Goal: Transaction & Acquisition: Subscribe to service/newsletter

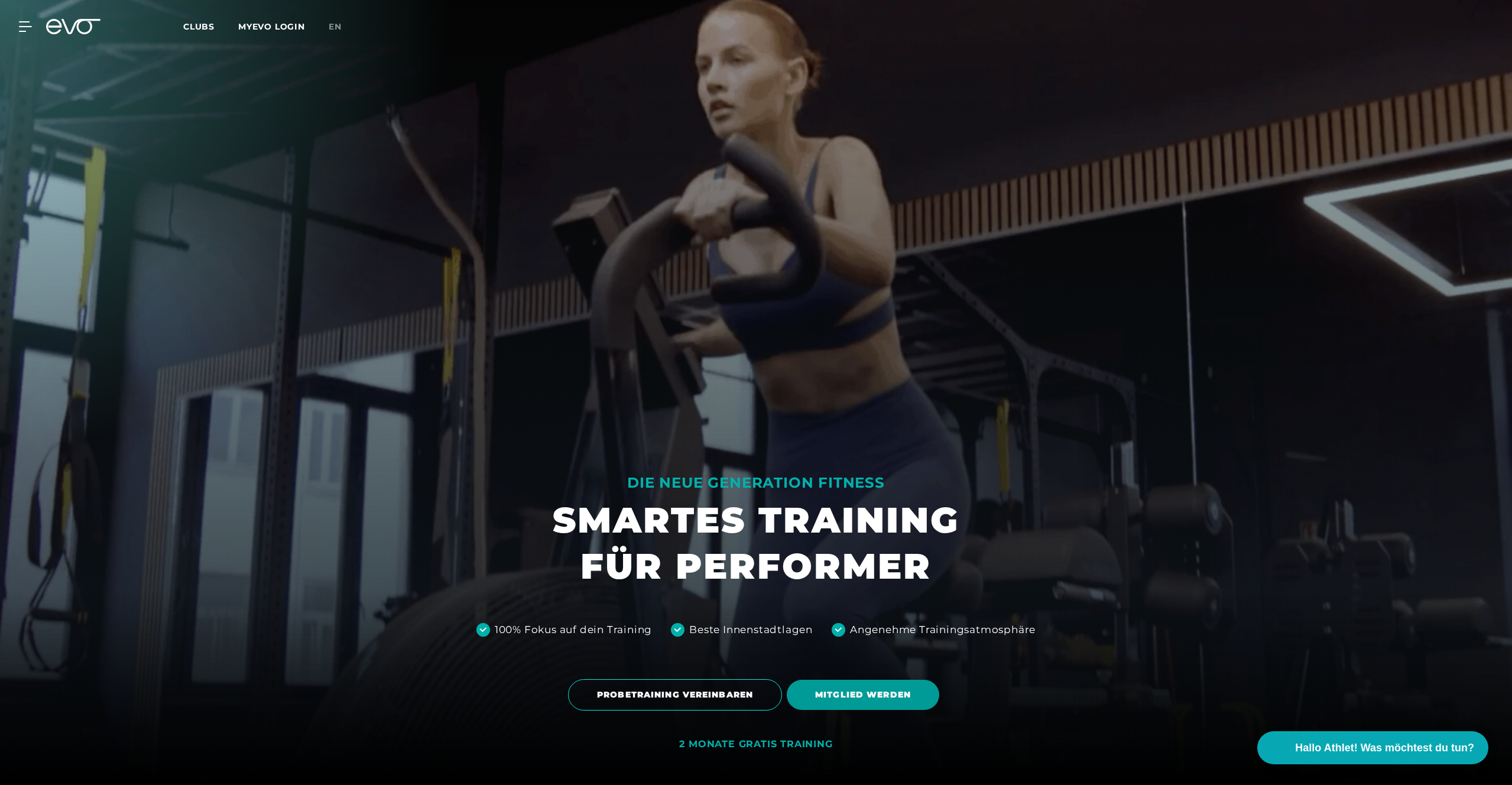
click at [829, 692] on span "MITGLIED WERDEN" at bounding box center [863, 694] width 96 height 13
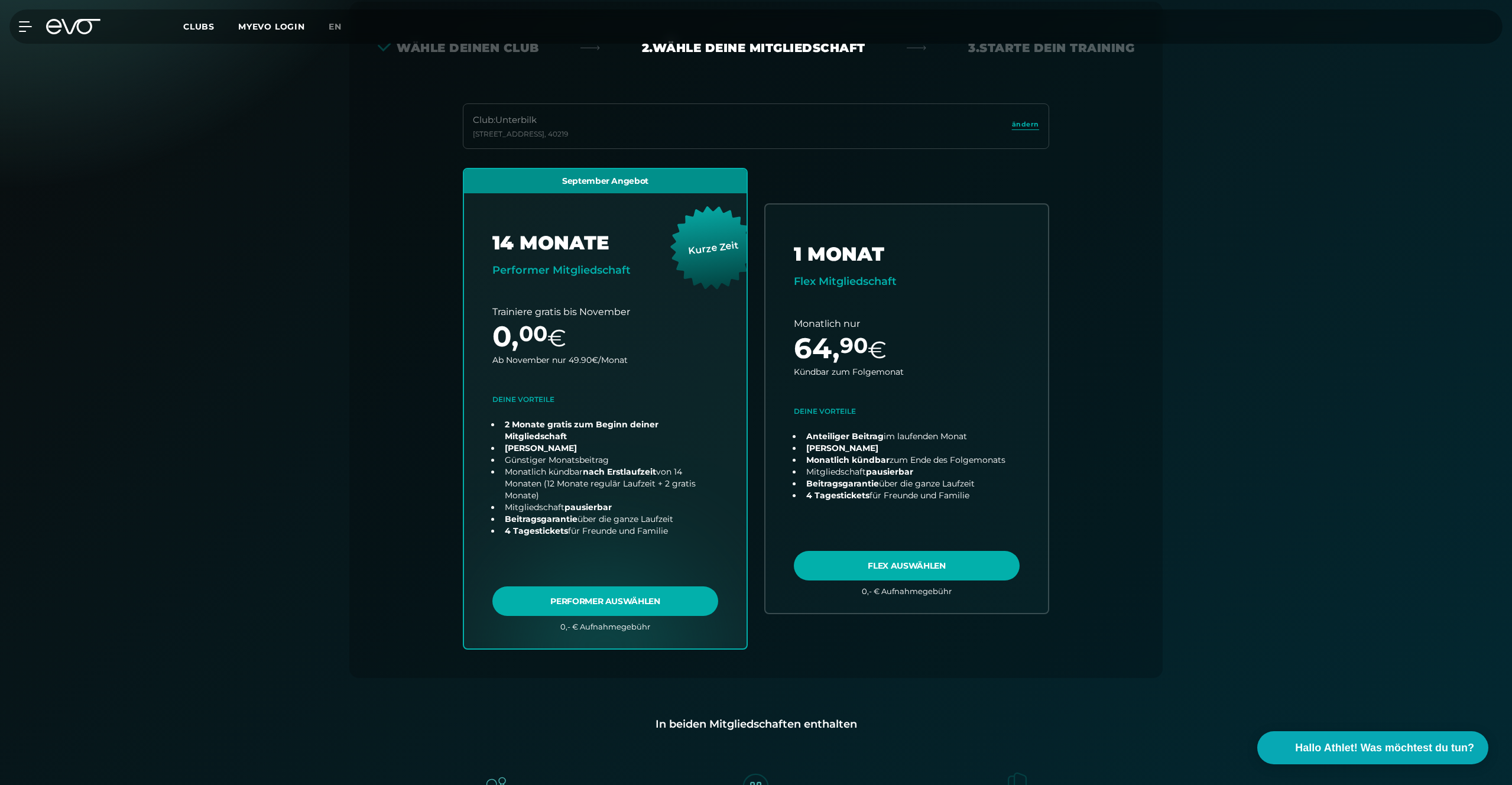
scroll to position [261, 0]
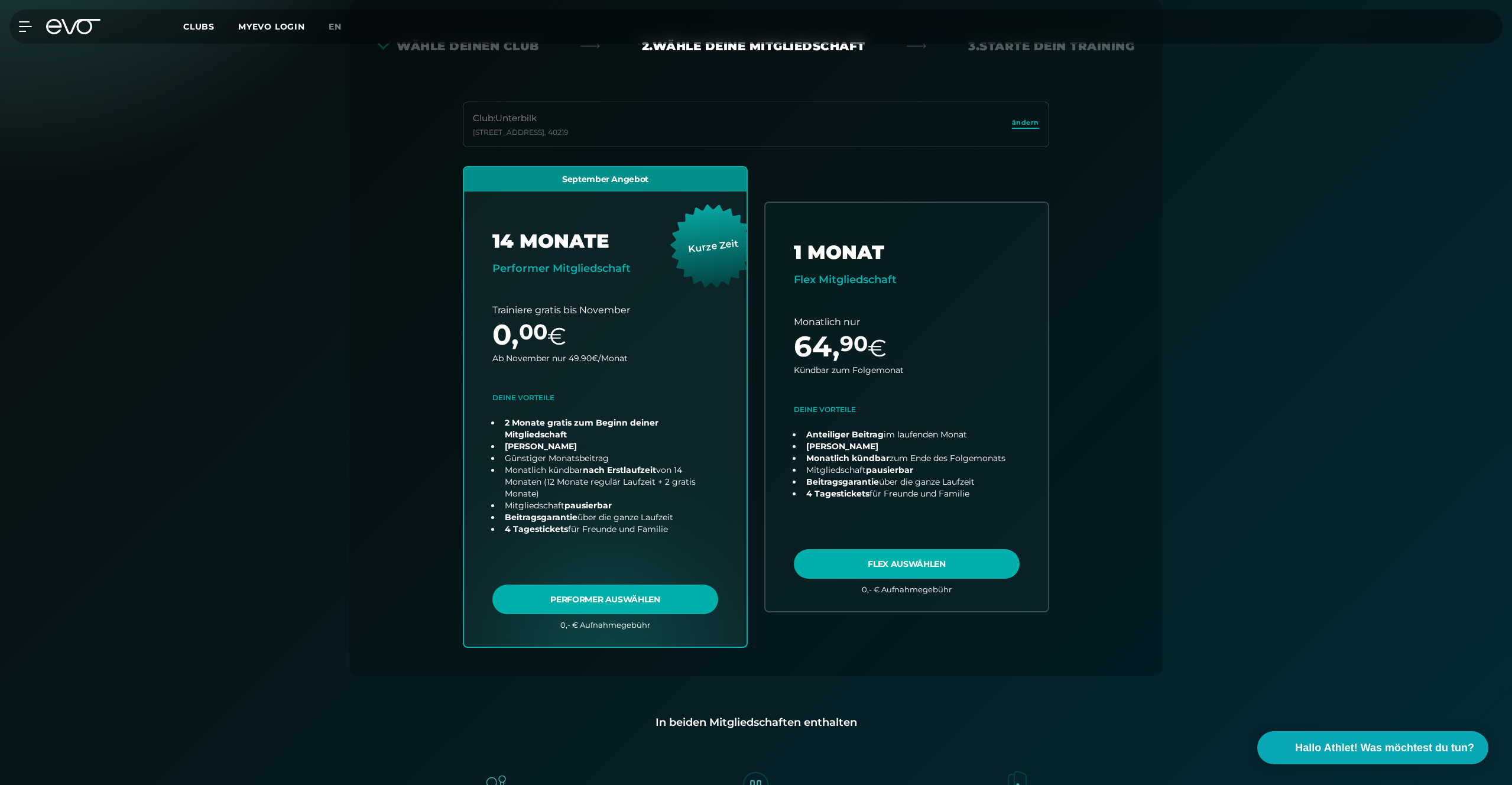
click at [1017, 124] on span "ändern" at bounding box center [1025, 123] width 27 height 10
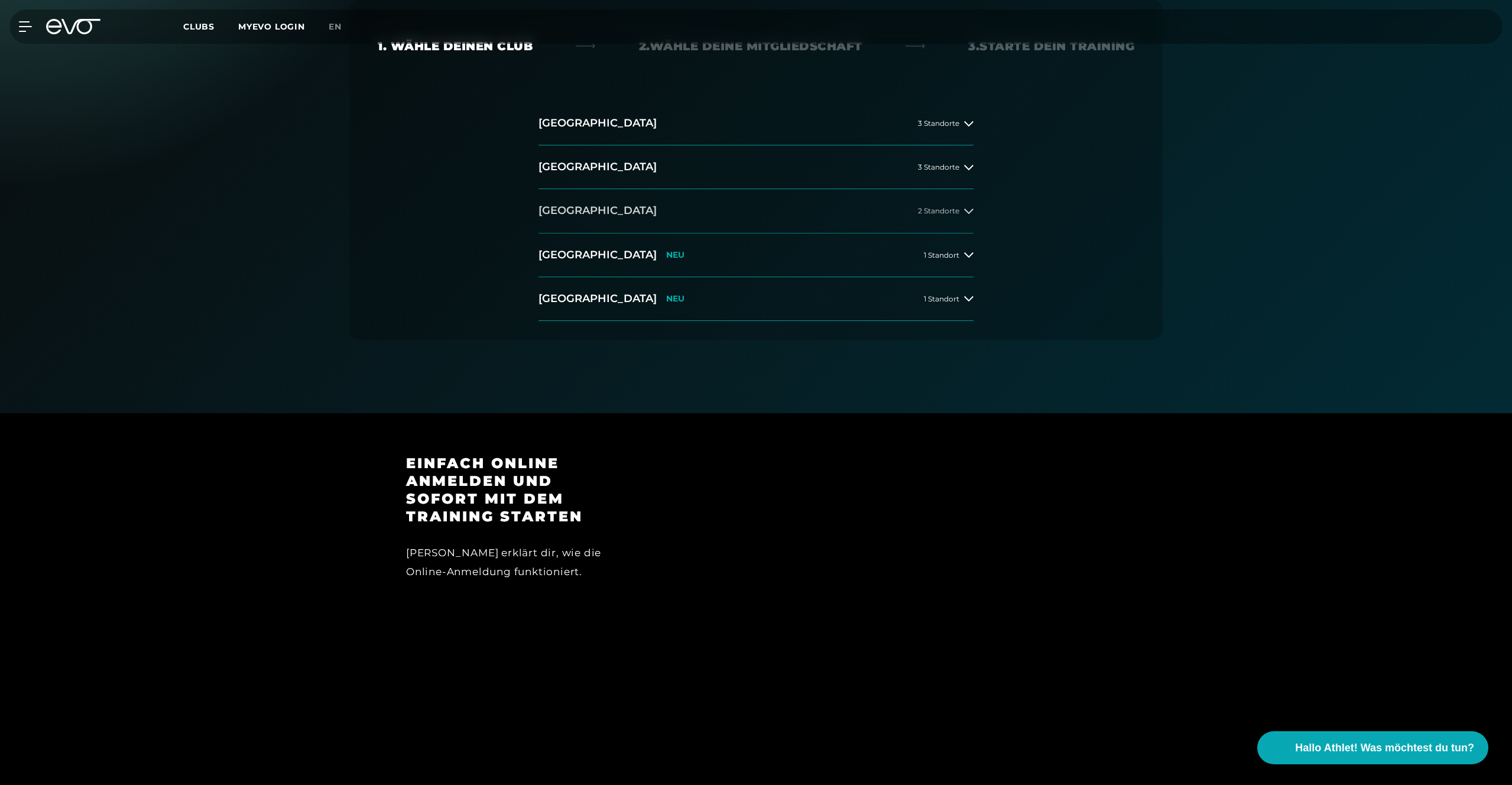
click at [837, 214] on button "[GEOGRAPHIC_DATA] 2 Standorte" at bounding box center [756, 211] width 435 height 44
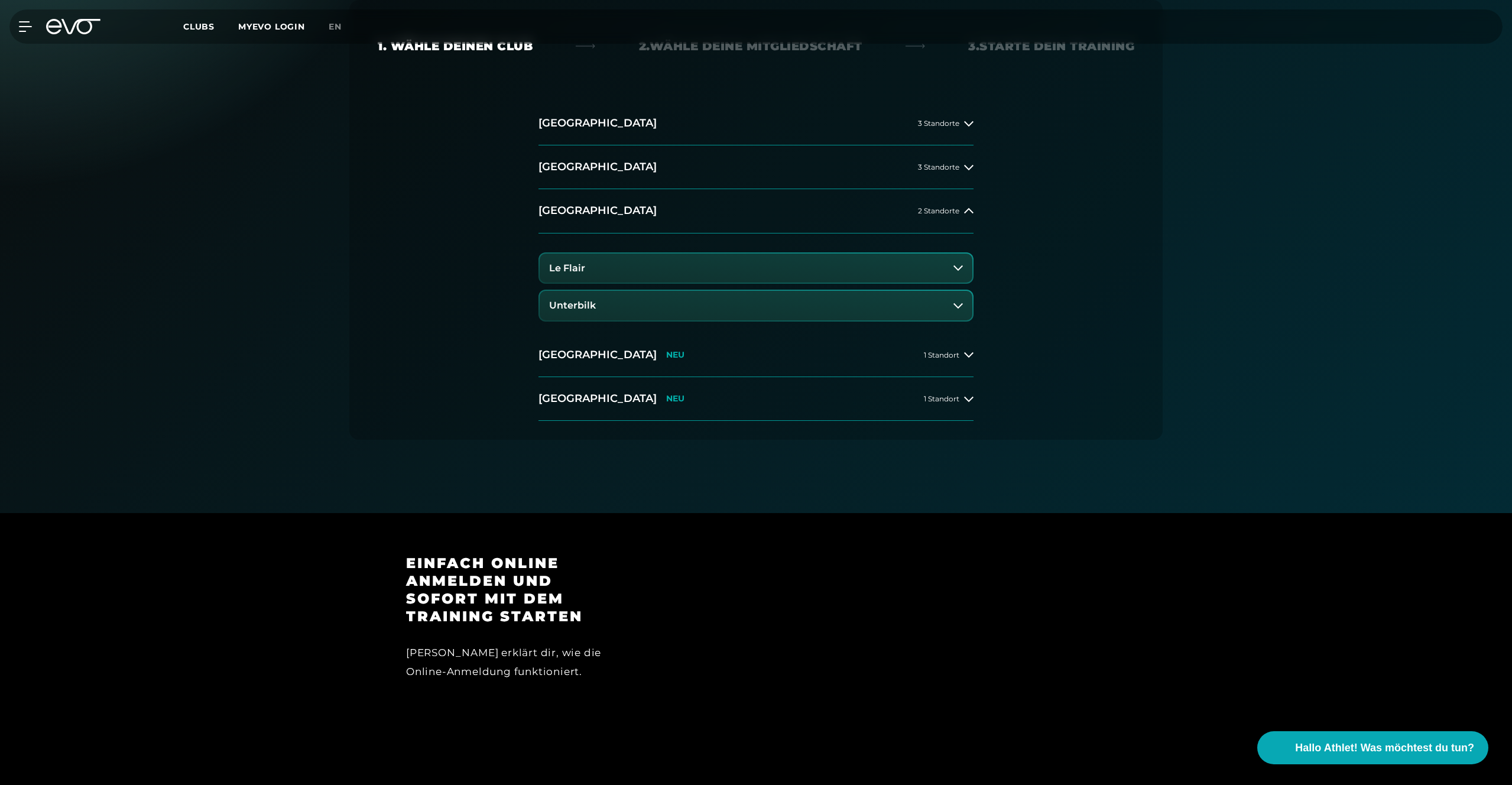
click at [818, 425] on div "[GEOGRAPHIC_DATA] 3 Standorte [GEOGRAPHIC_DATA] 3 Standorte [GEOGRAPHIC_DATA] 2…" at bounding box center [756, 270] width 454 height 338
click at [819, 396] on button "[GEOGRAPHIC_DATA] NEU 1 Standort" at bounding box center [756, 399] width 435 height 44
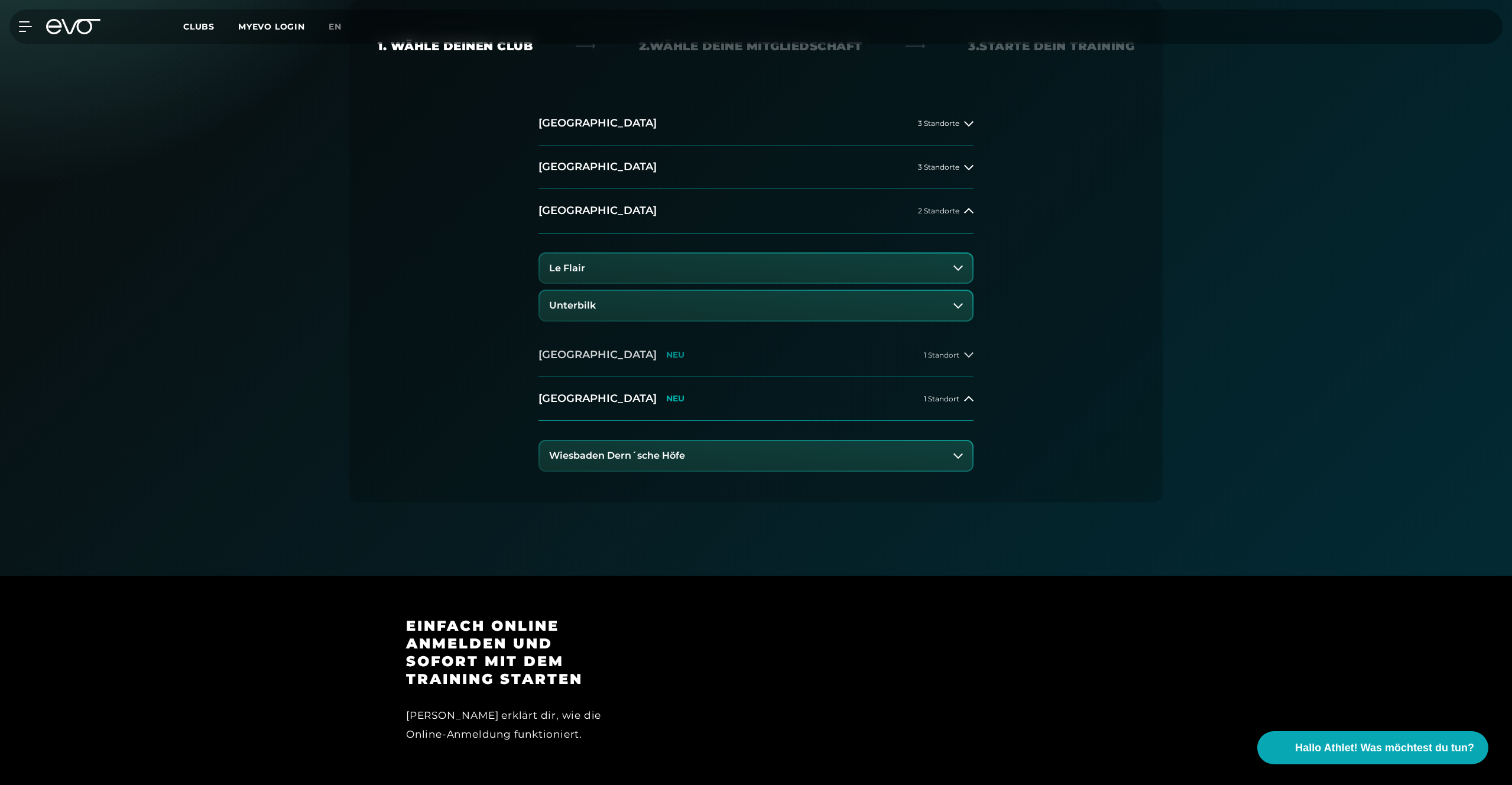
click at [819, 354] on button "[GEOGRAPHIC_DATA] NEU 1 Standort" at bounding box center [756, 355] width 435 height 44
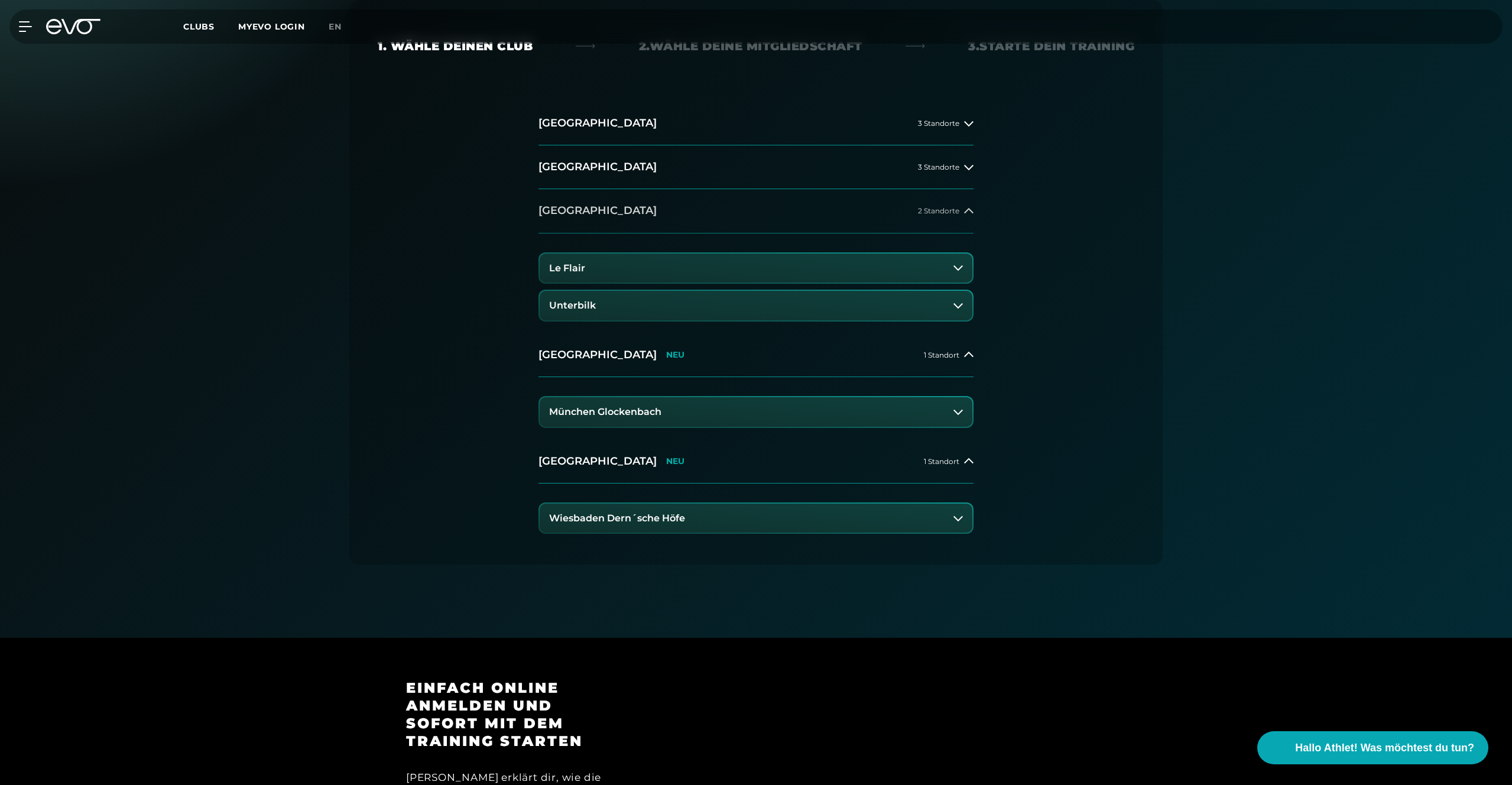
click at [819, 215] on button "[GEOGRAPHIC_DATA] 2 Standorte" at bounding box center [756, 211] width 435 height 44
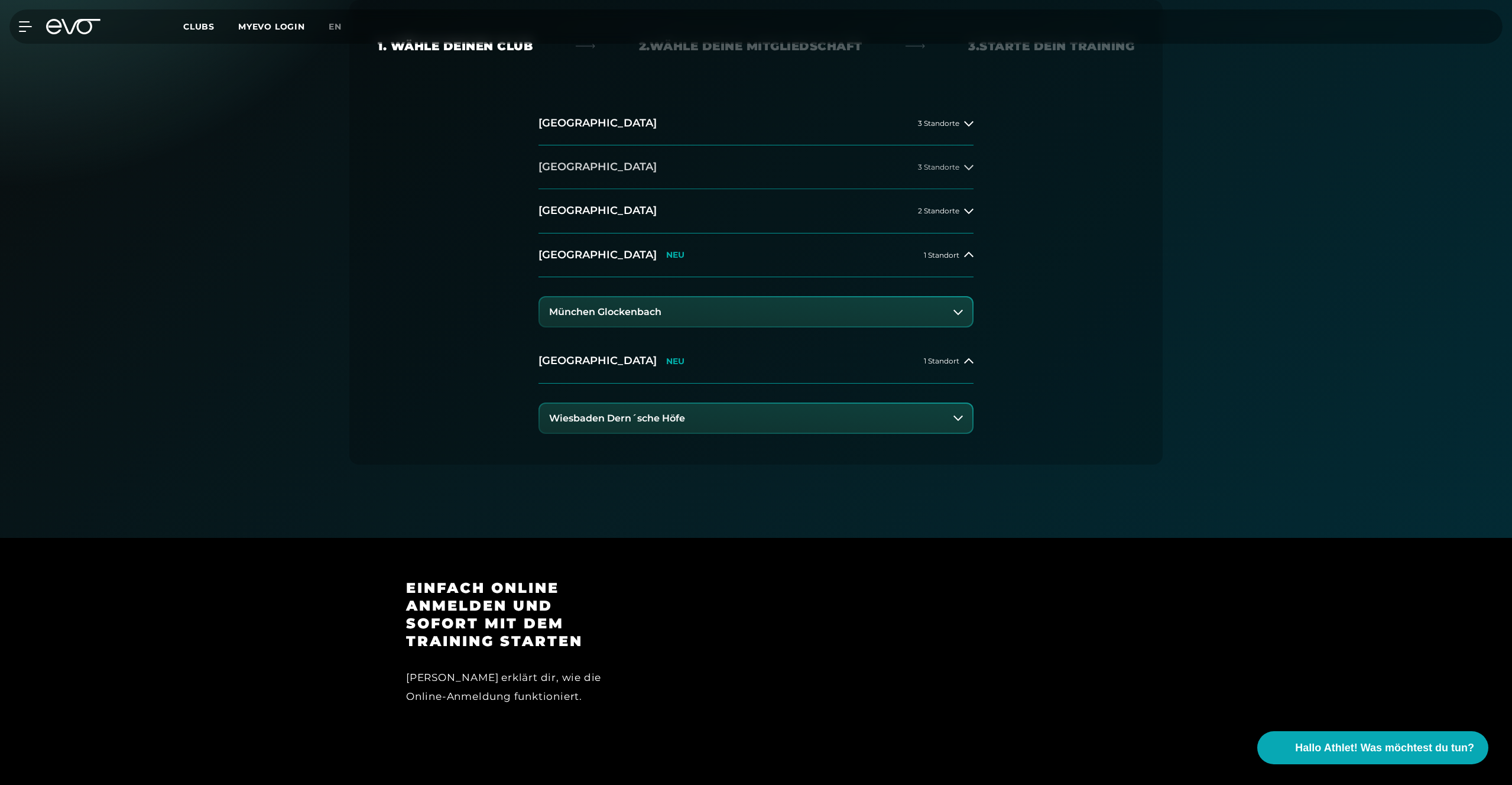
click at [813, 168] on button "[GEOGRAPHIC_DATA] 3 Standorte" at bounding box center [756, 167] width 435 height 44
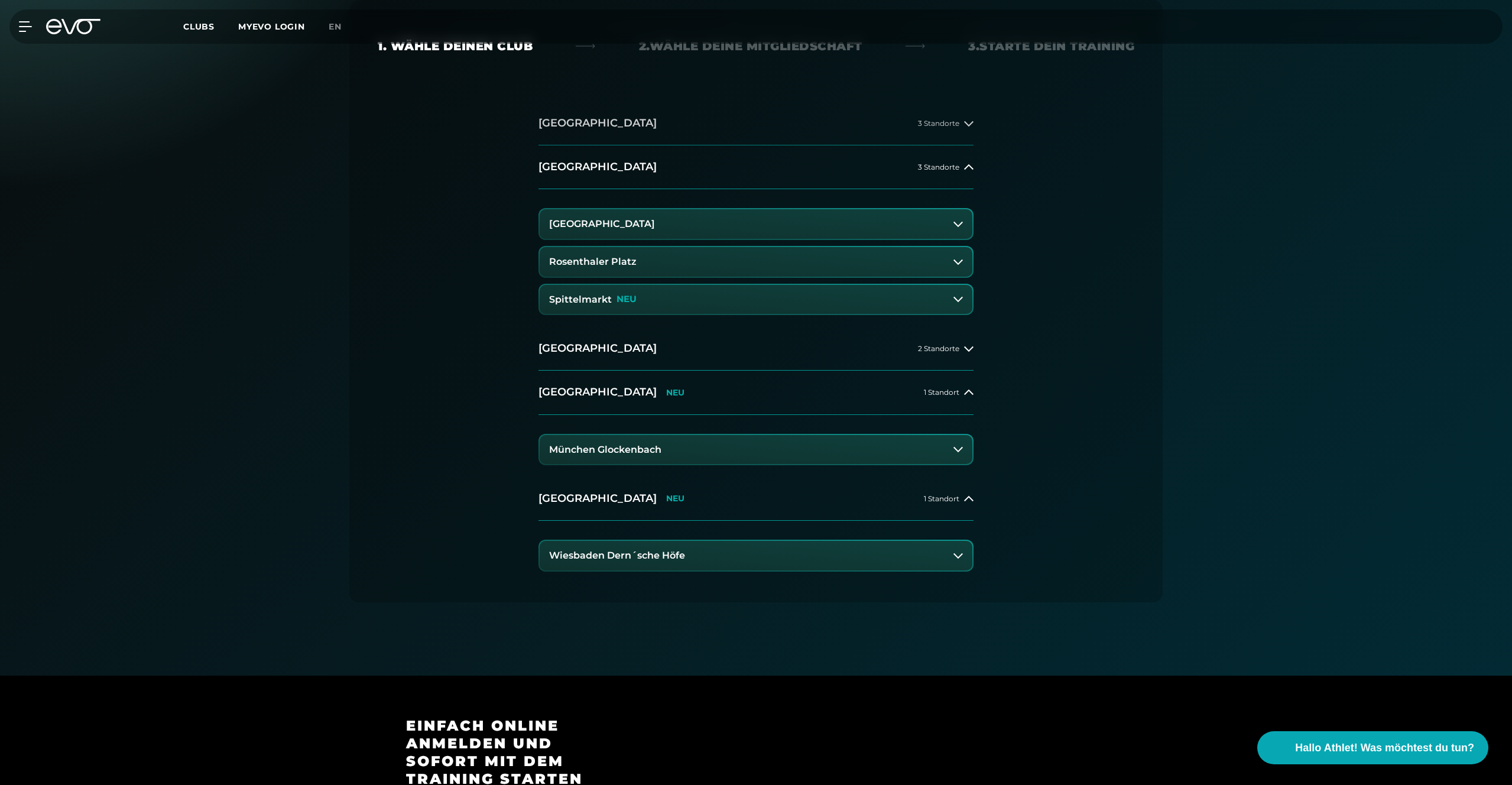
click at [813, 125] on button "[GEOGRAPHIC_DATA] 3 Standorte" at bounding box center [756, 123] width 435 height 44
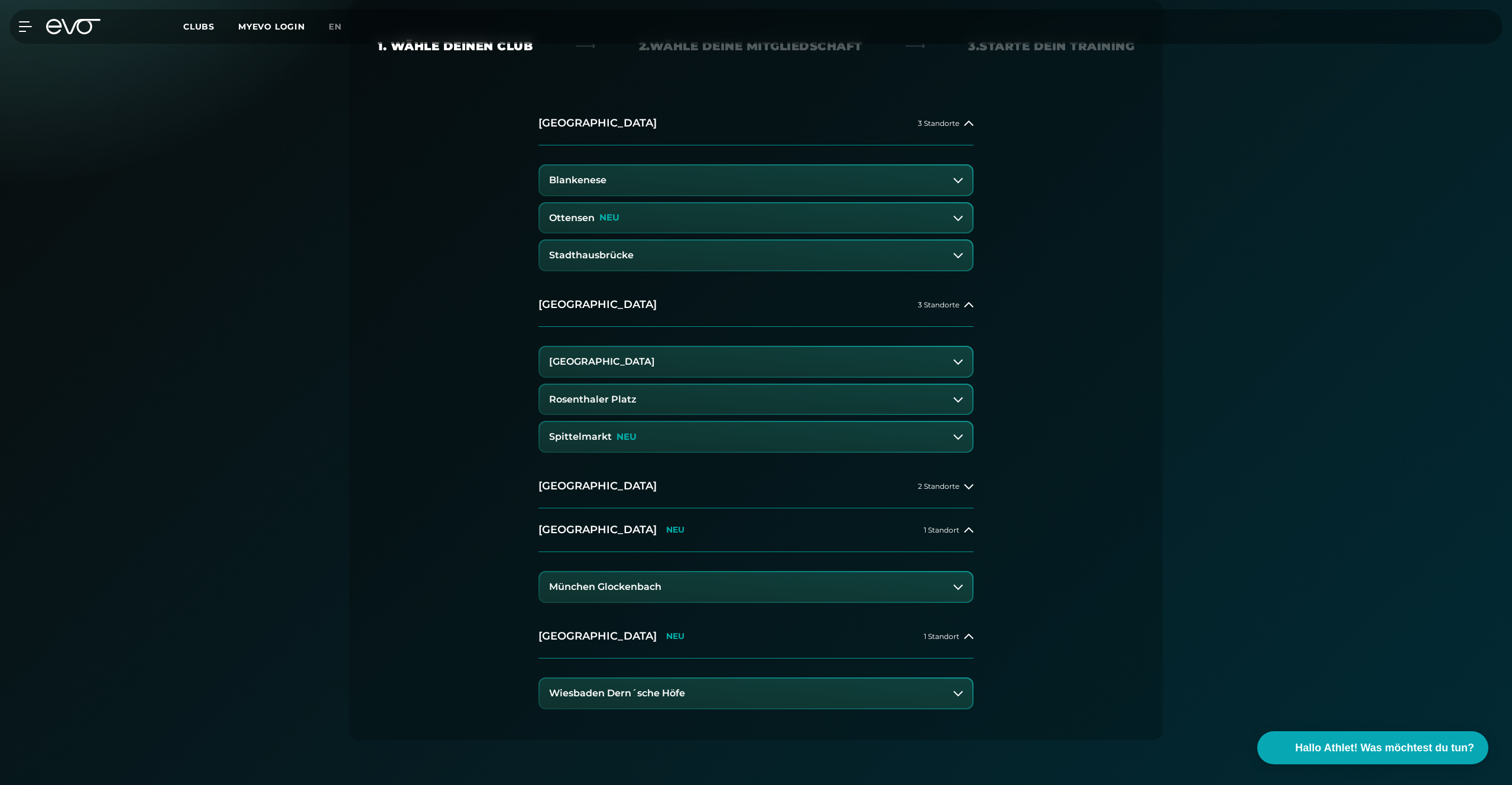
click at [965, 179] on button "Blankenese" at bounding box center [756, 180] width 432 height 29
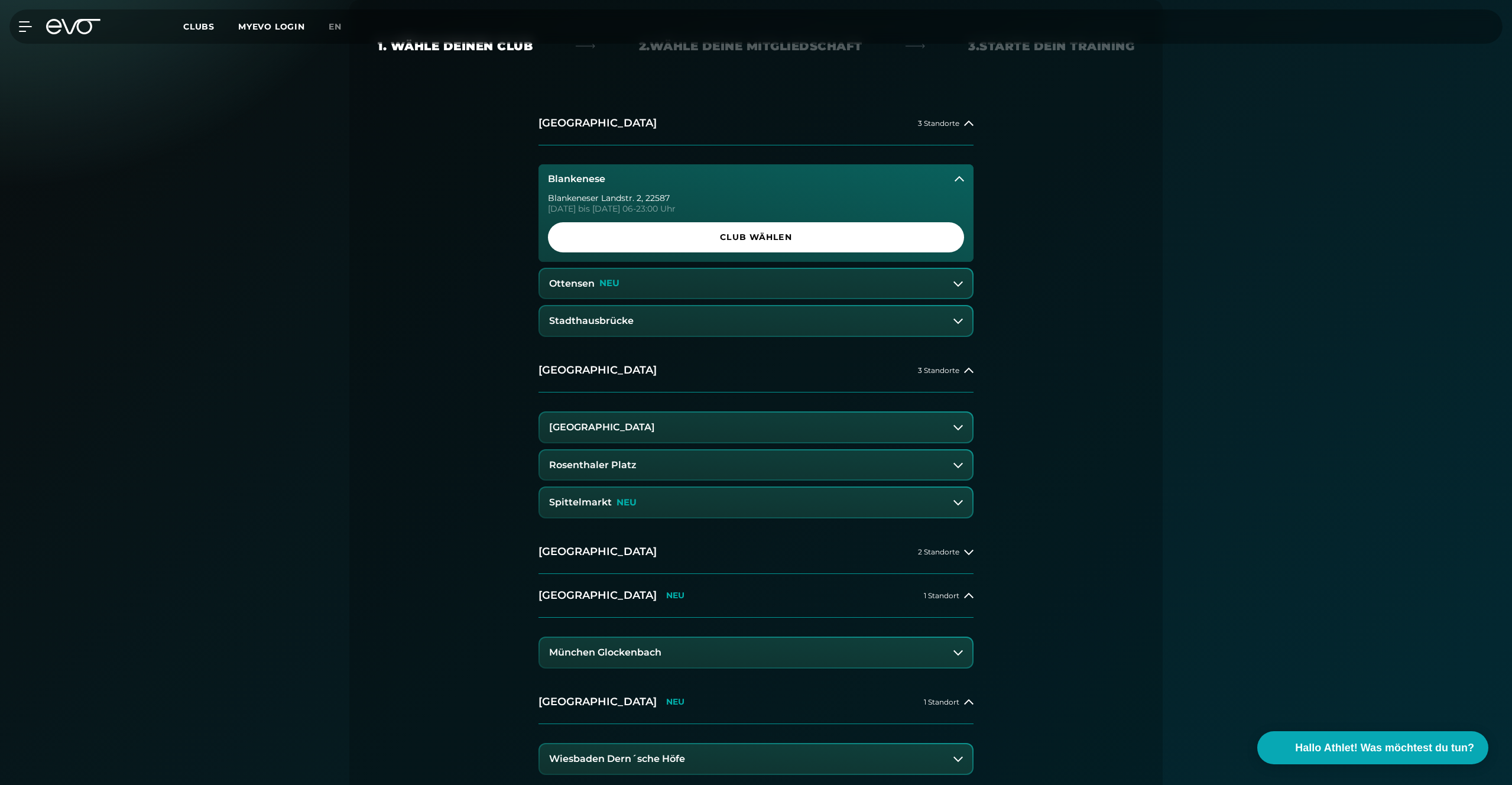
click at [962, 285] on button "Ottensen NEU" at bounding box center [756, 283] width 432 height 29
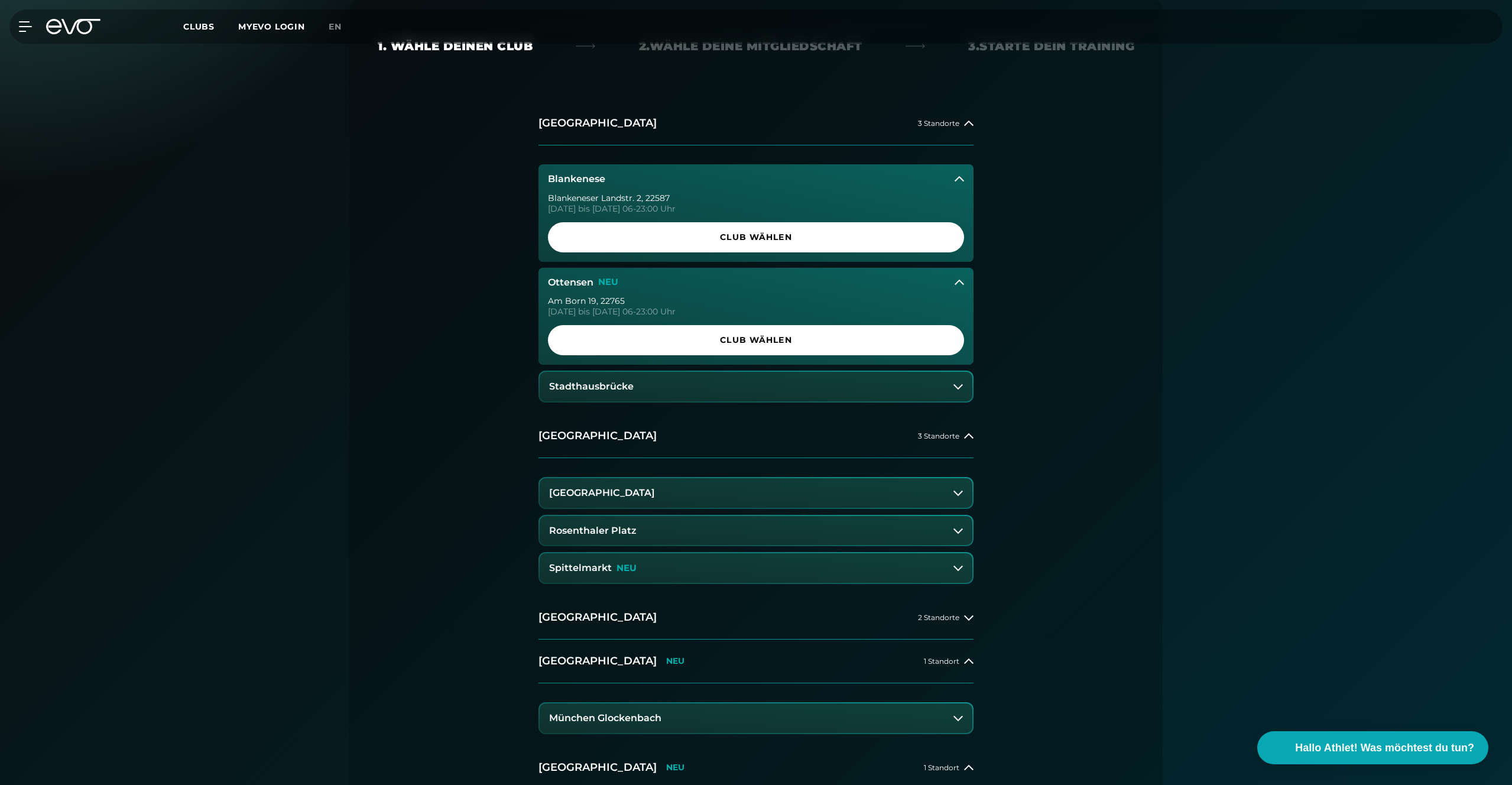
click at [948, 374] on button "Stadthausbrücke" at bounding box center [756, 386] width 432 height 29
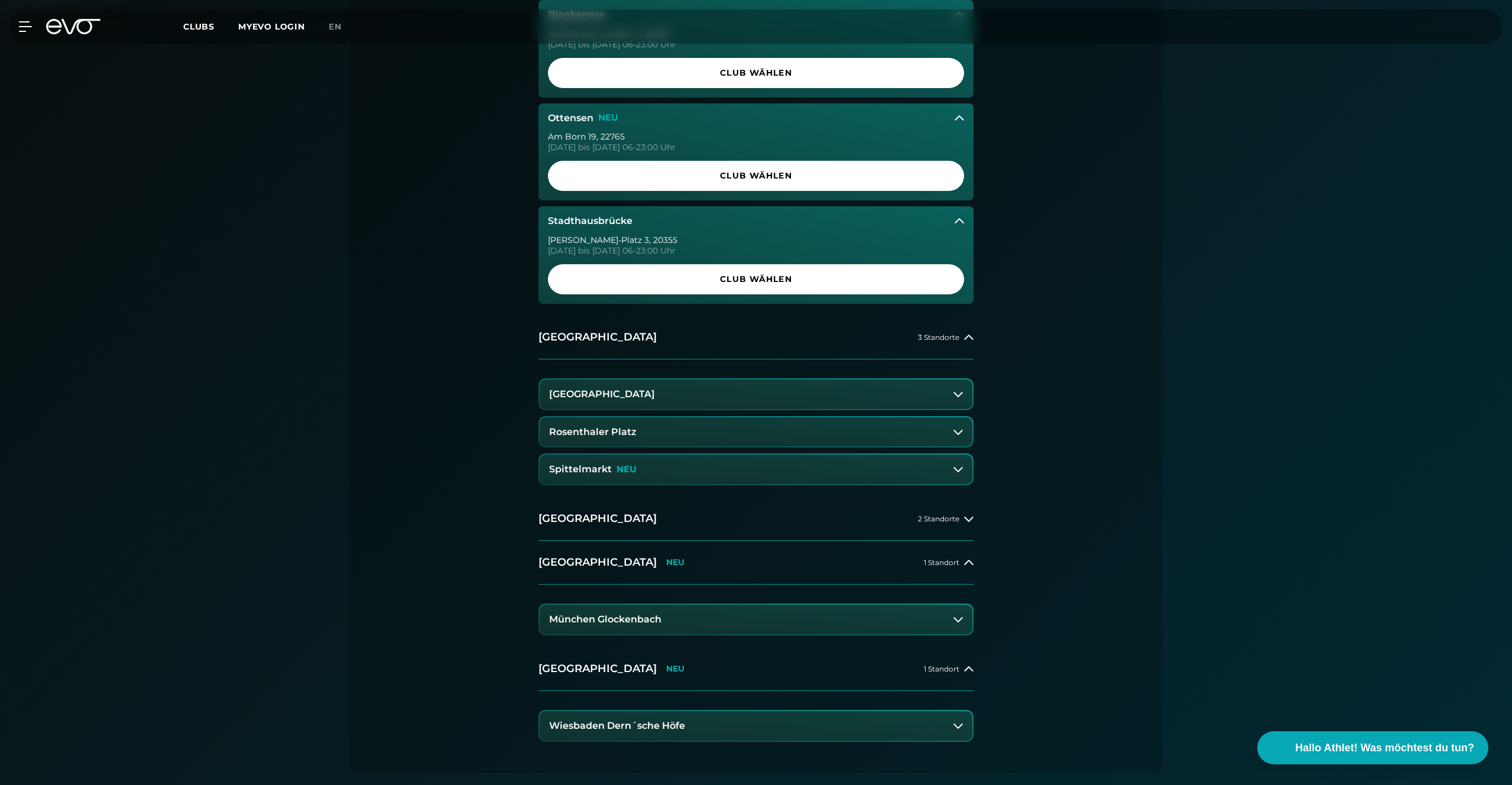
scroll to position [442, 0]
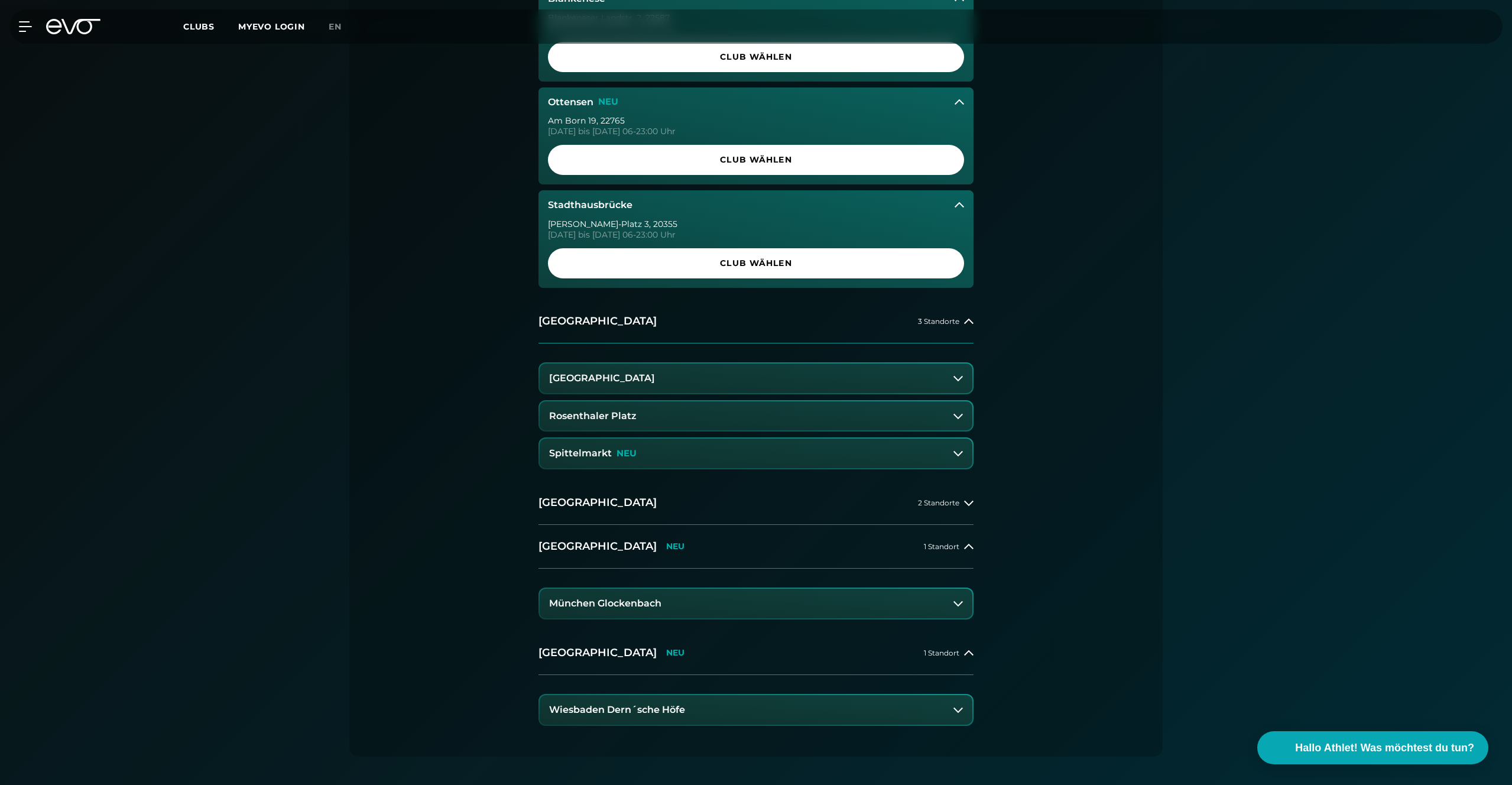
click at [952, 384] on button "[GEOGRAPHIC_DATA]" at bounding box center [756, 378] width 432 height 29
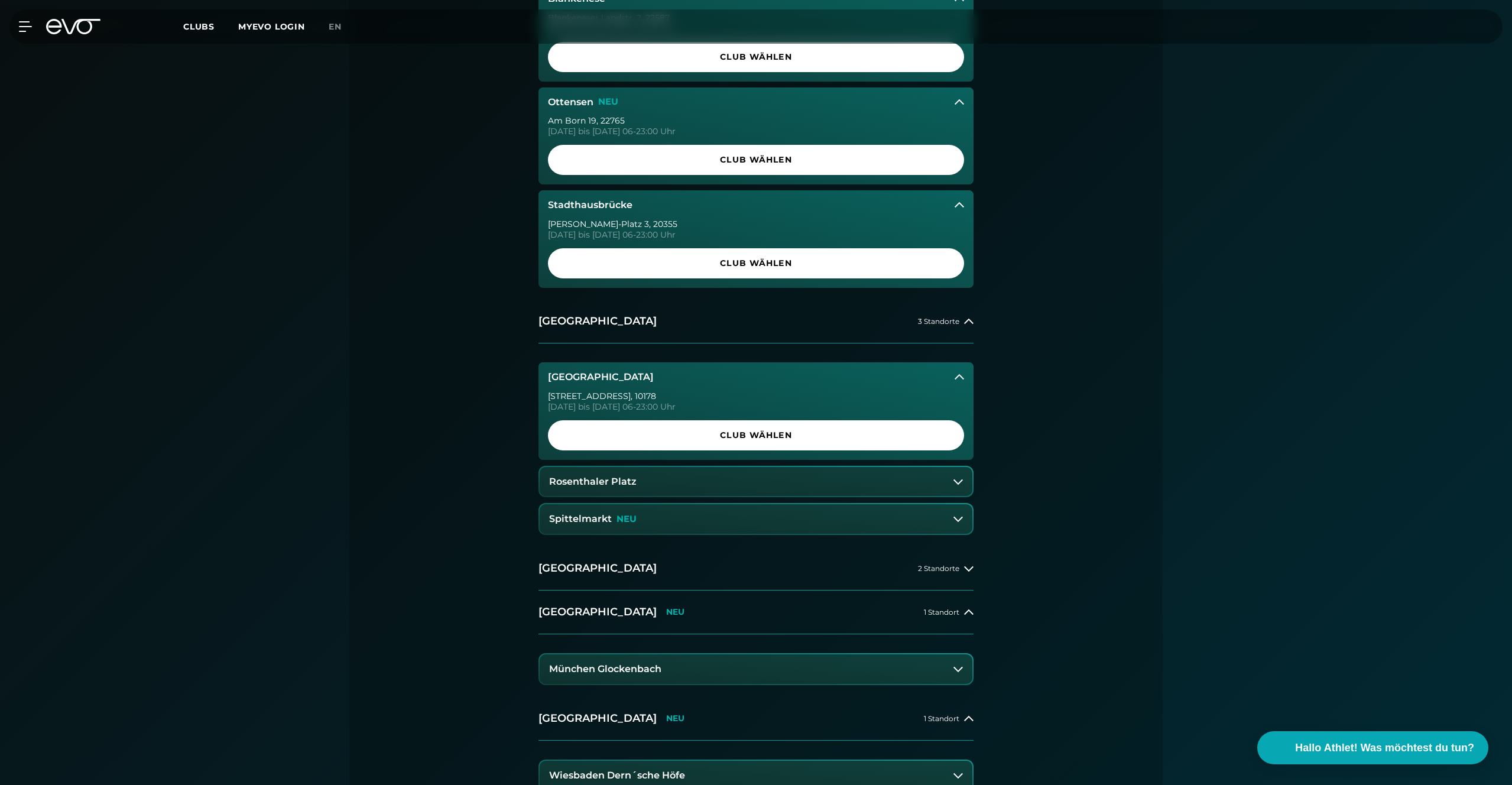
click at [950, 489] on button "Rosenthaler Platz" at bounding box center [756, 481] width 432 height 29
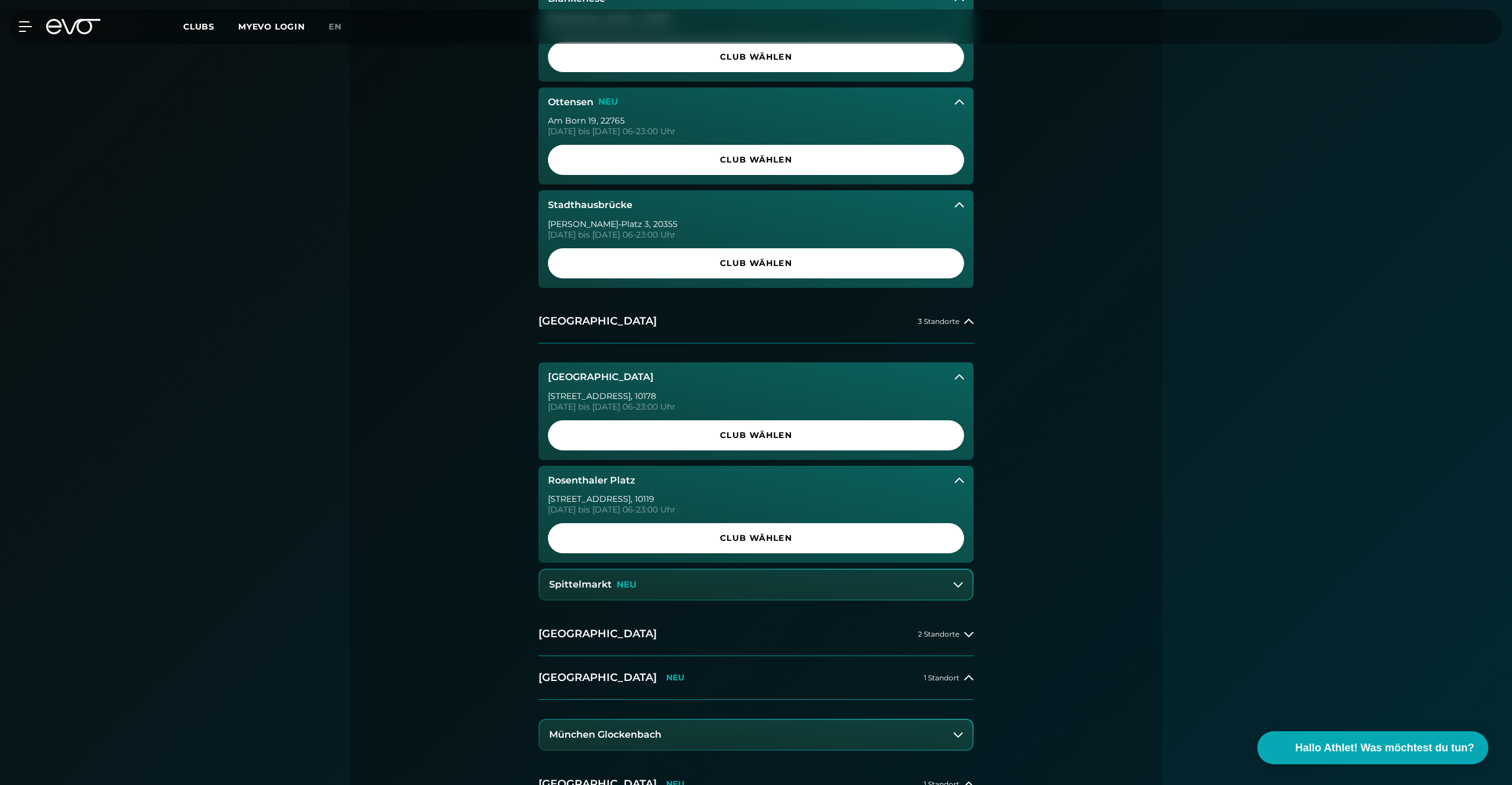
click at [954, 594] on button "Spittelmarkt NEU" at bounding box center [756, 584] width 432 height 29
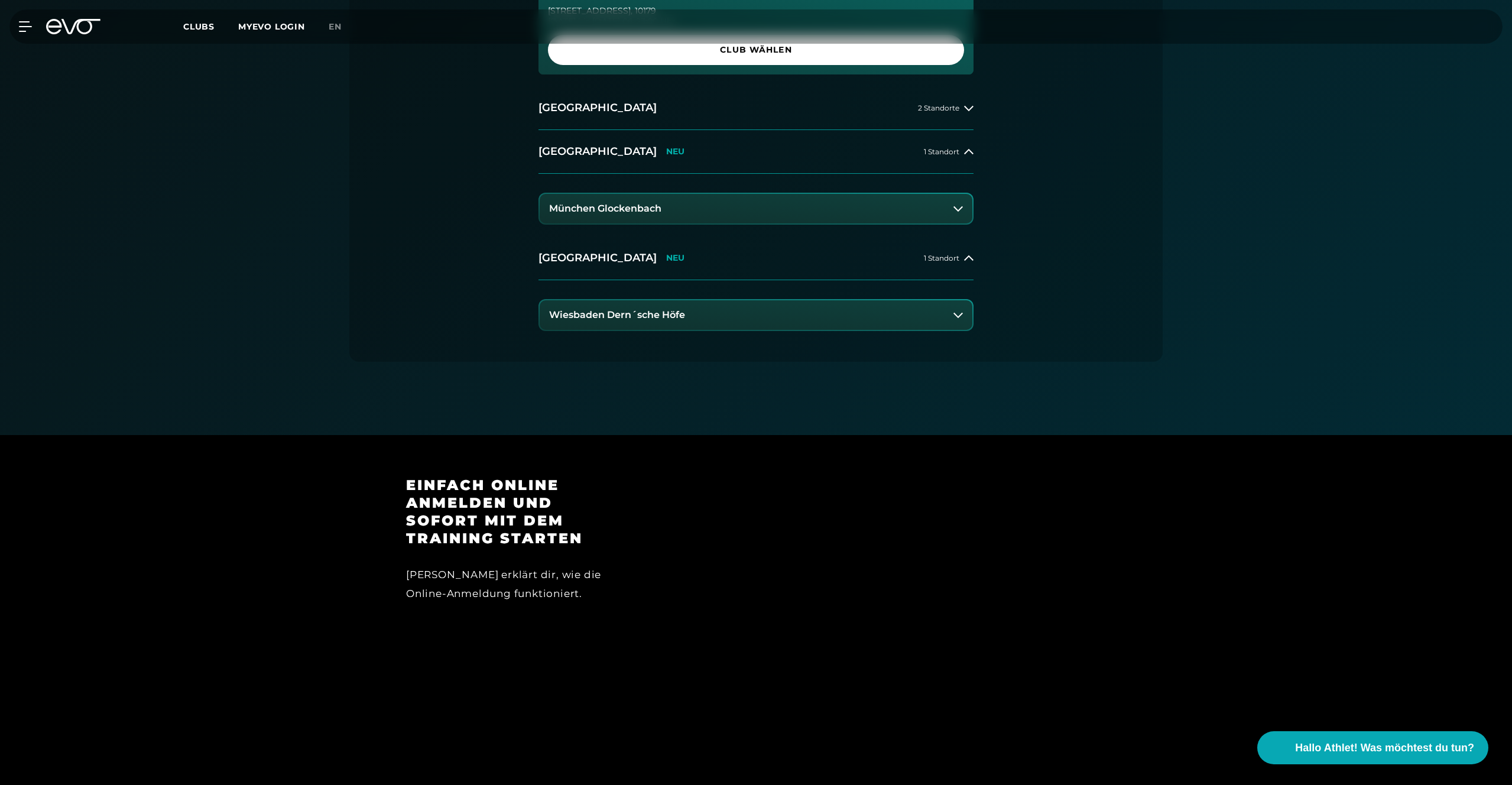
scroll to position [1056, 0]
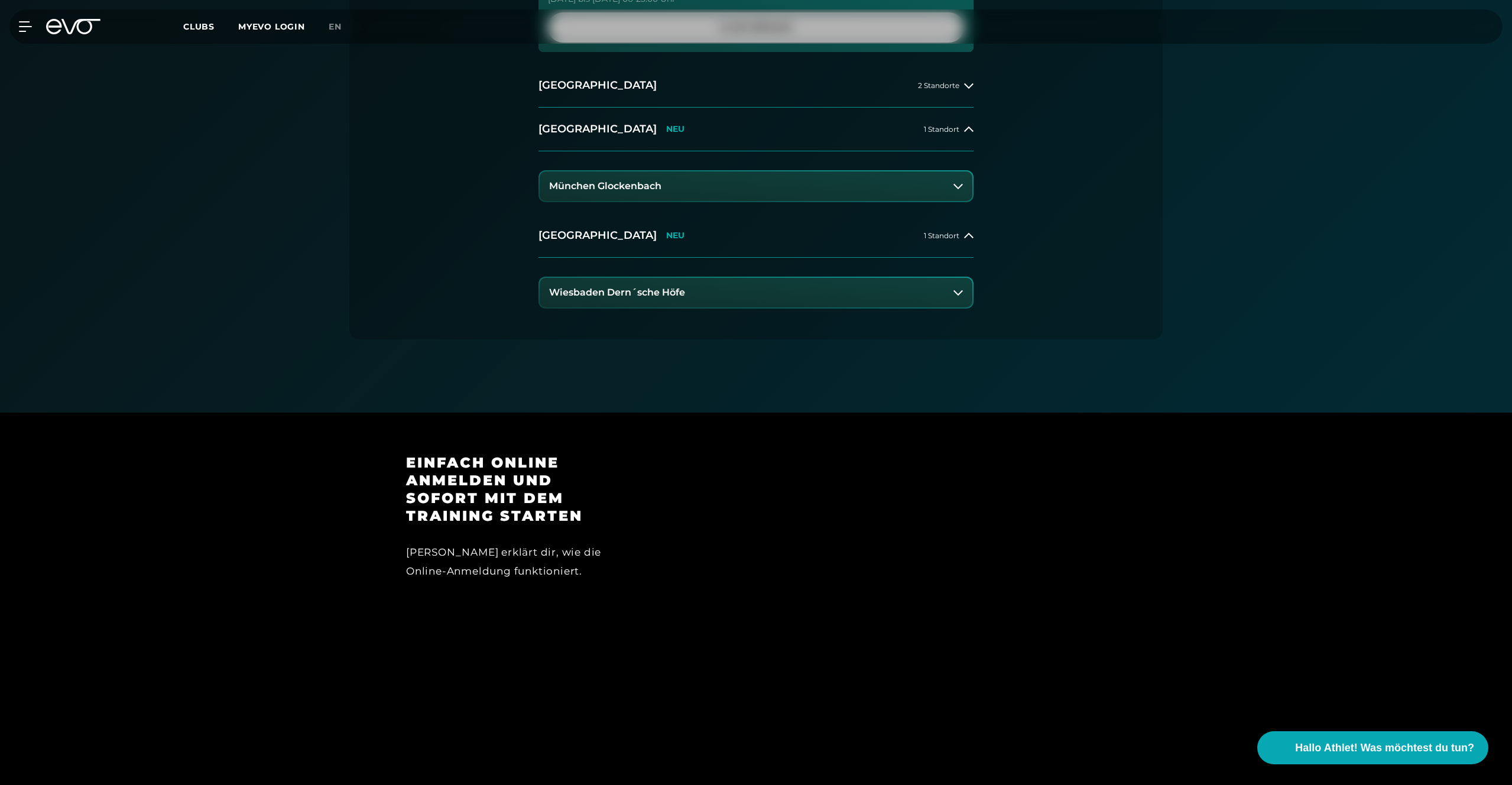
click at [946, 307] on div "Wiesbaden Dern´sche Höfe" at bounding box center [756, 293] width 435 height 32
click at [950, 196] on button "München Glockenbach" at bounding box center [756, 186] width 432 height 29
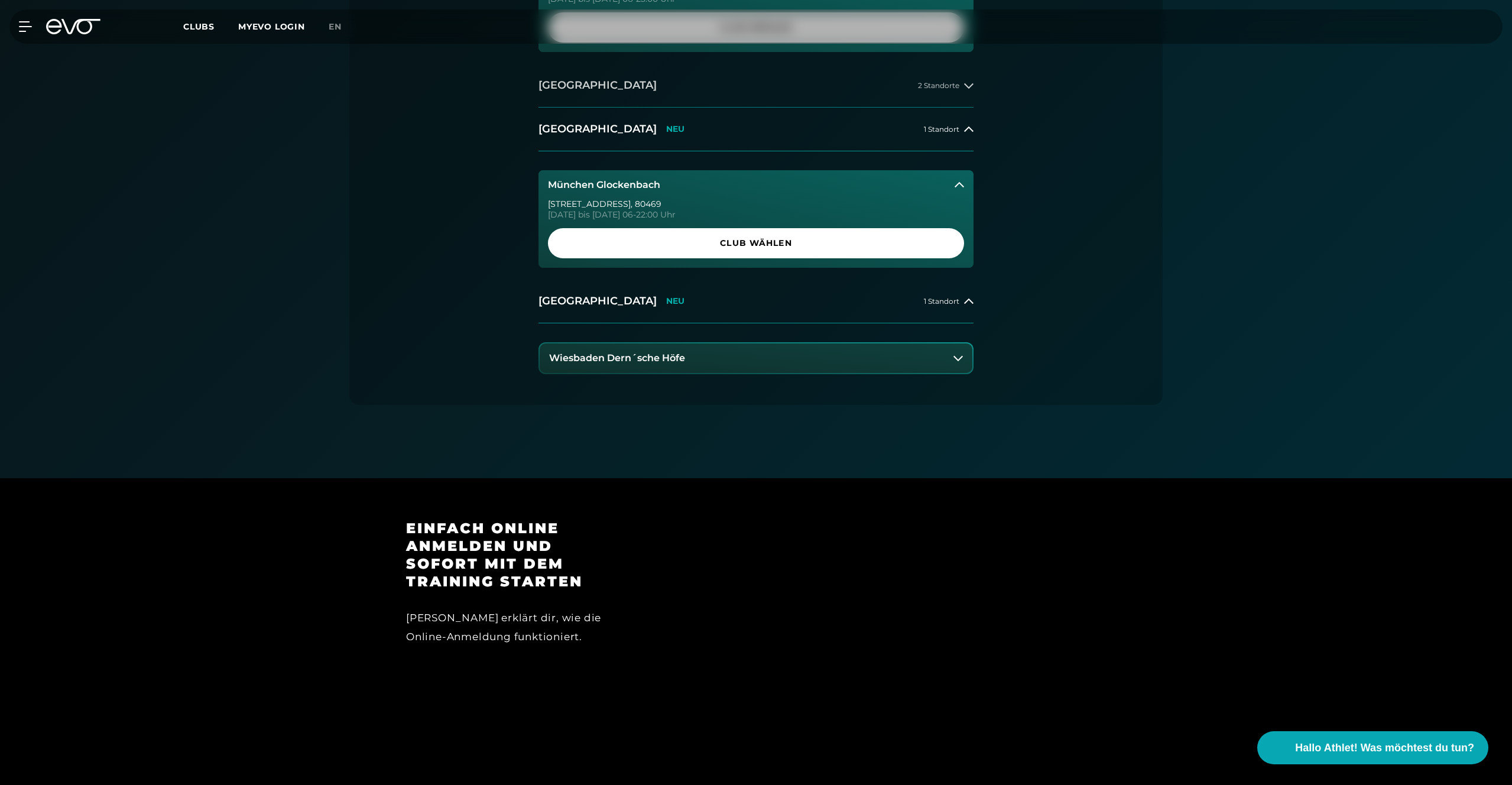
click at [953, 101] on button "[GEOGRAPHIC_DATA] 2 Standorte" at bounding box center [756, 86] width 435 height 44
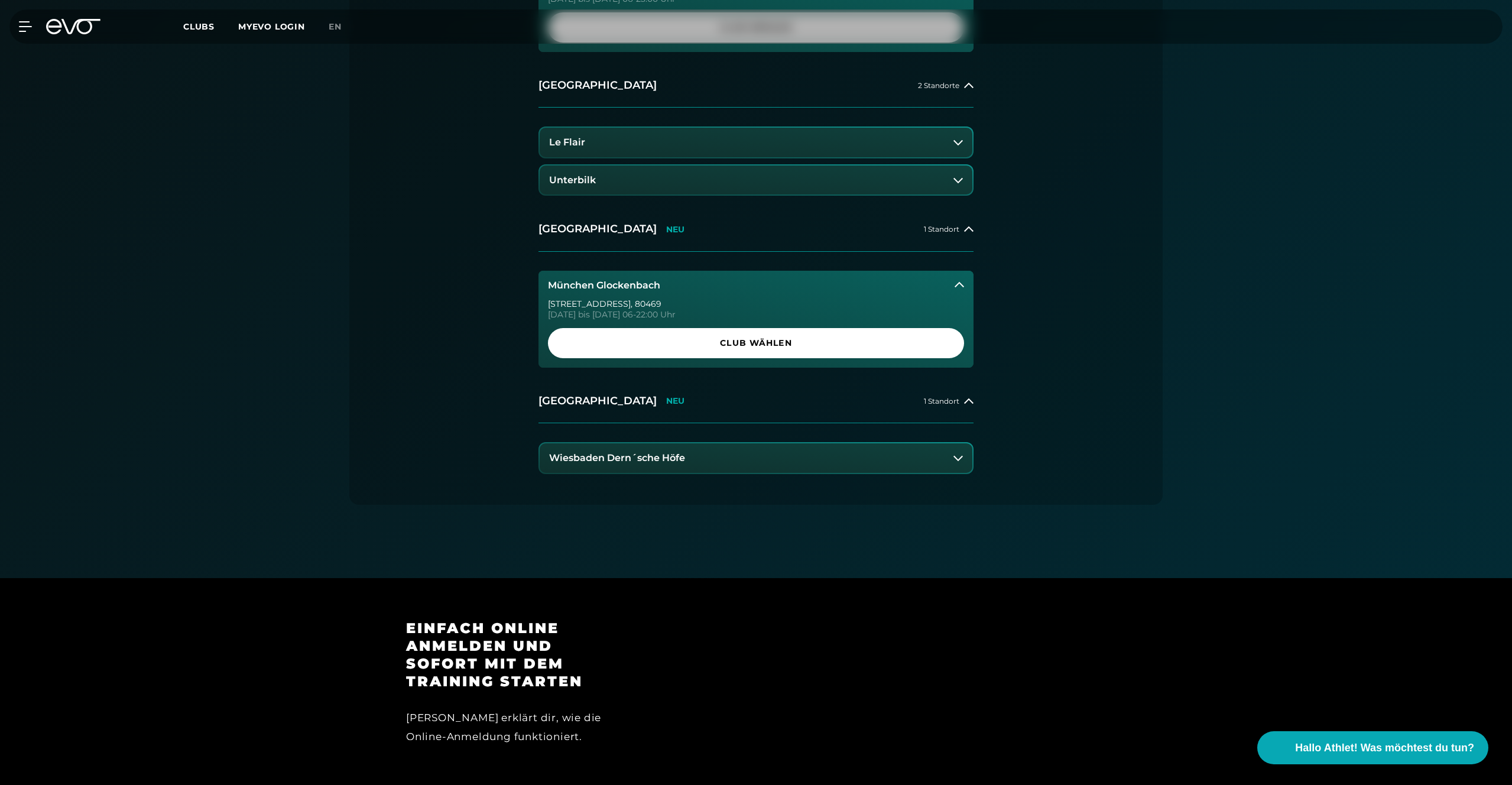
click at [958, 181] on icon at bounding box center [958, 180] width 9 height 9
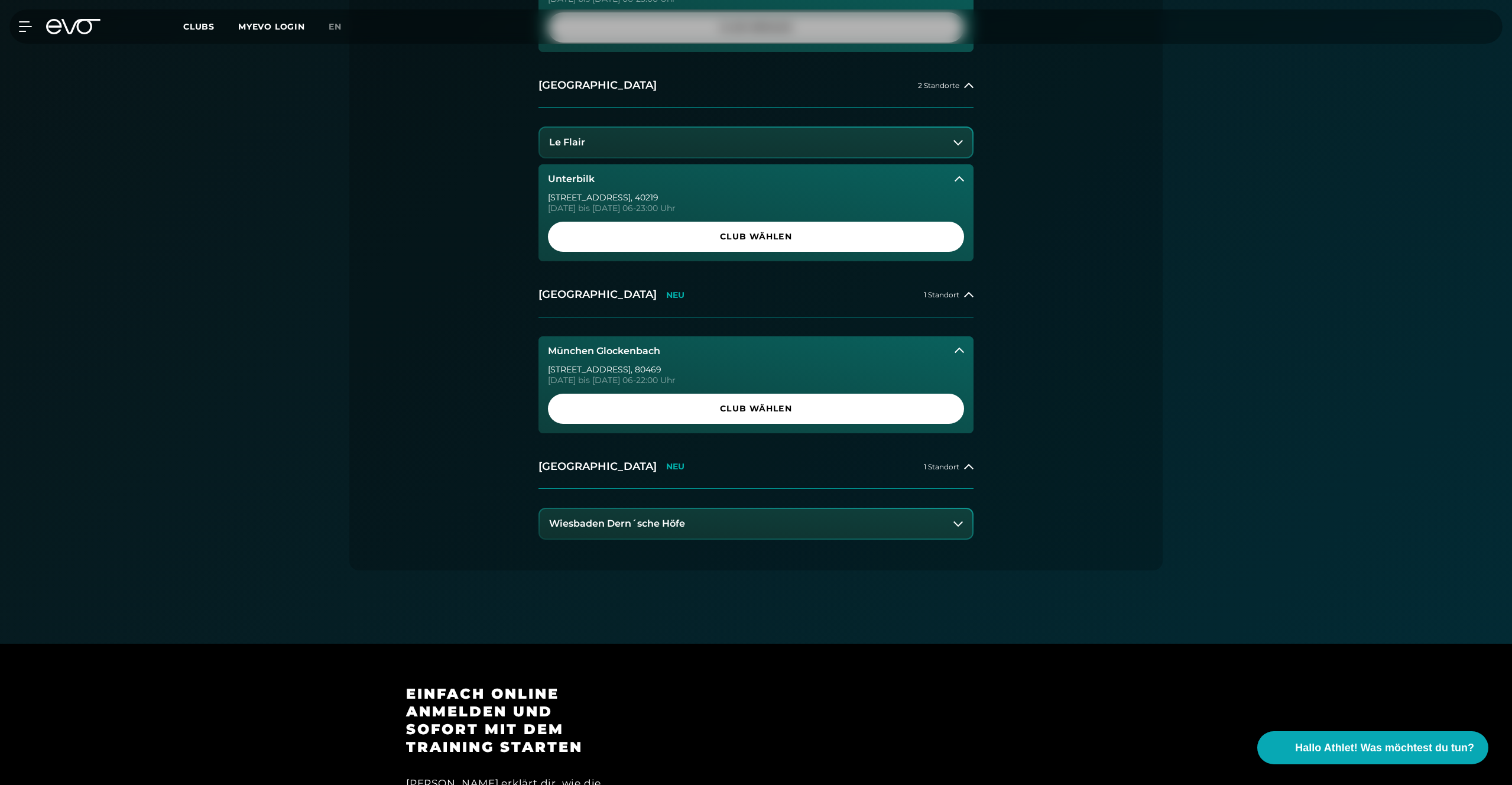
click at [958, 145] on icon at bounding box center [958, 142] width 9 height 9
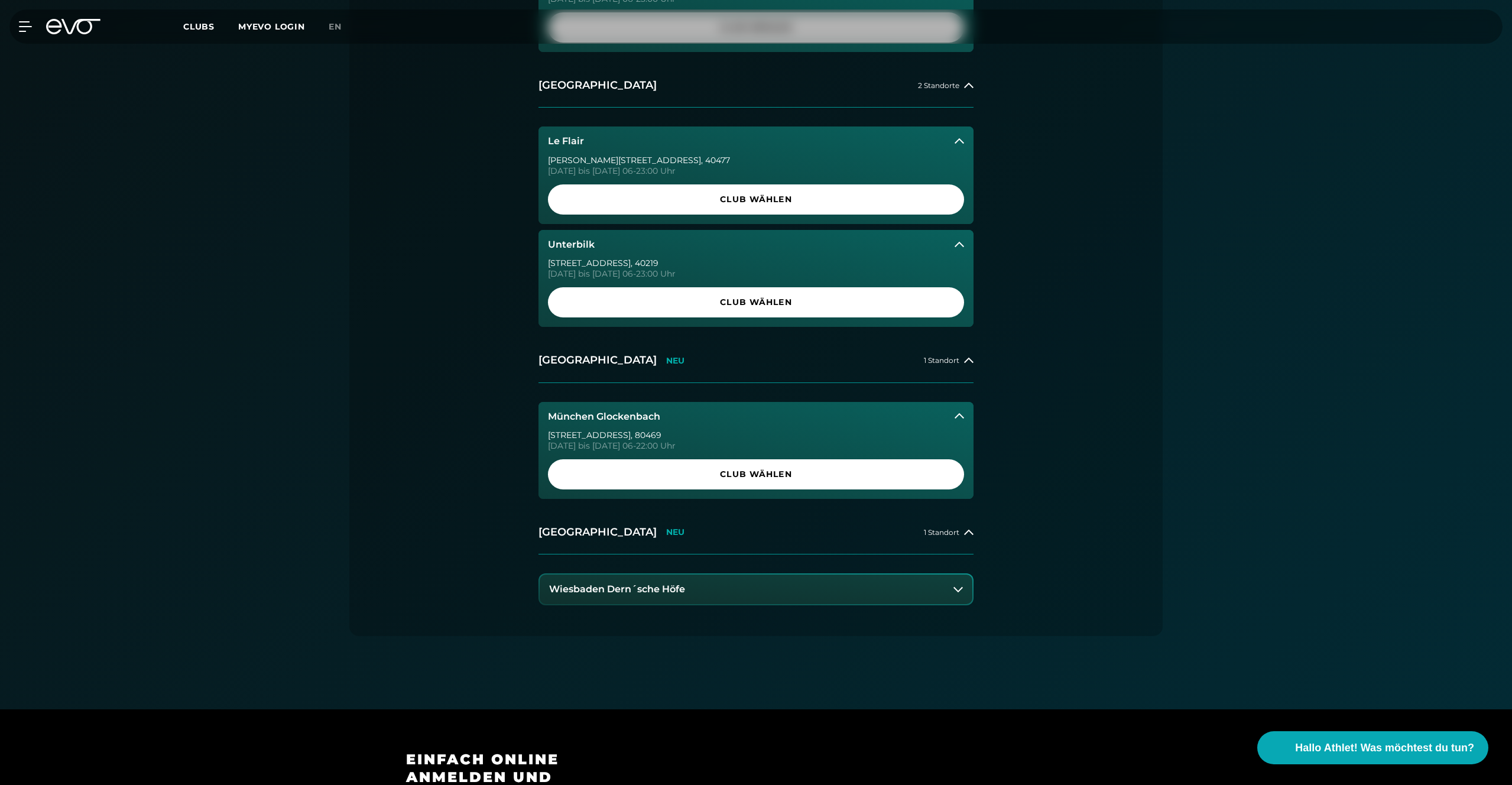
click at [958, 584] on icon at bounding box center [958, 589] width 9 height 9
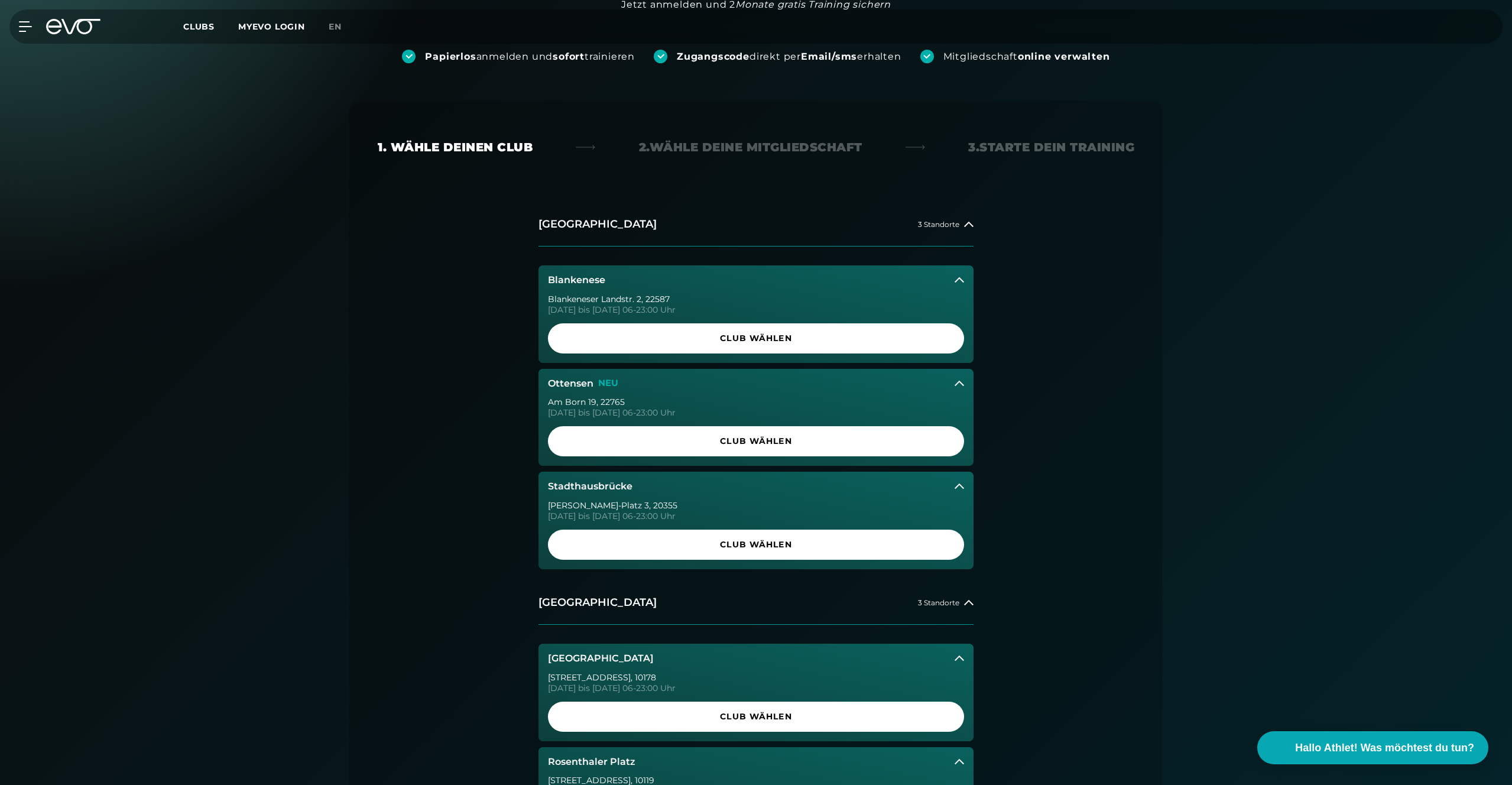
scroll to position [0, 0]
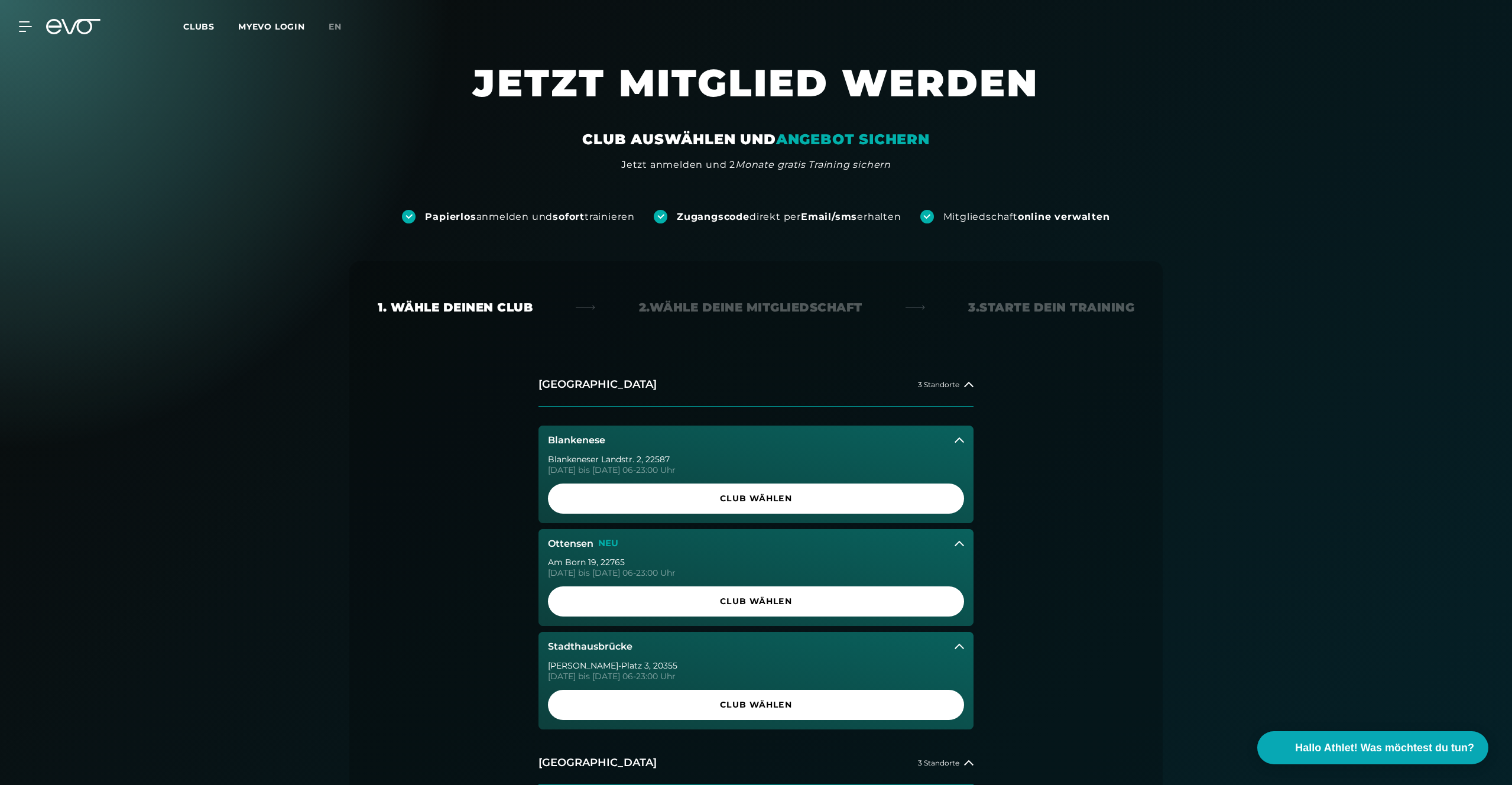
click at [65, 29] on icon at bounding box center [73, 27] width 55 height 15
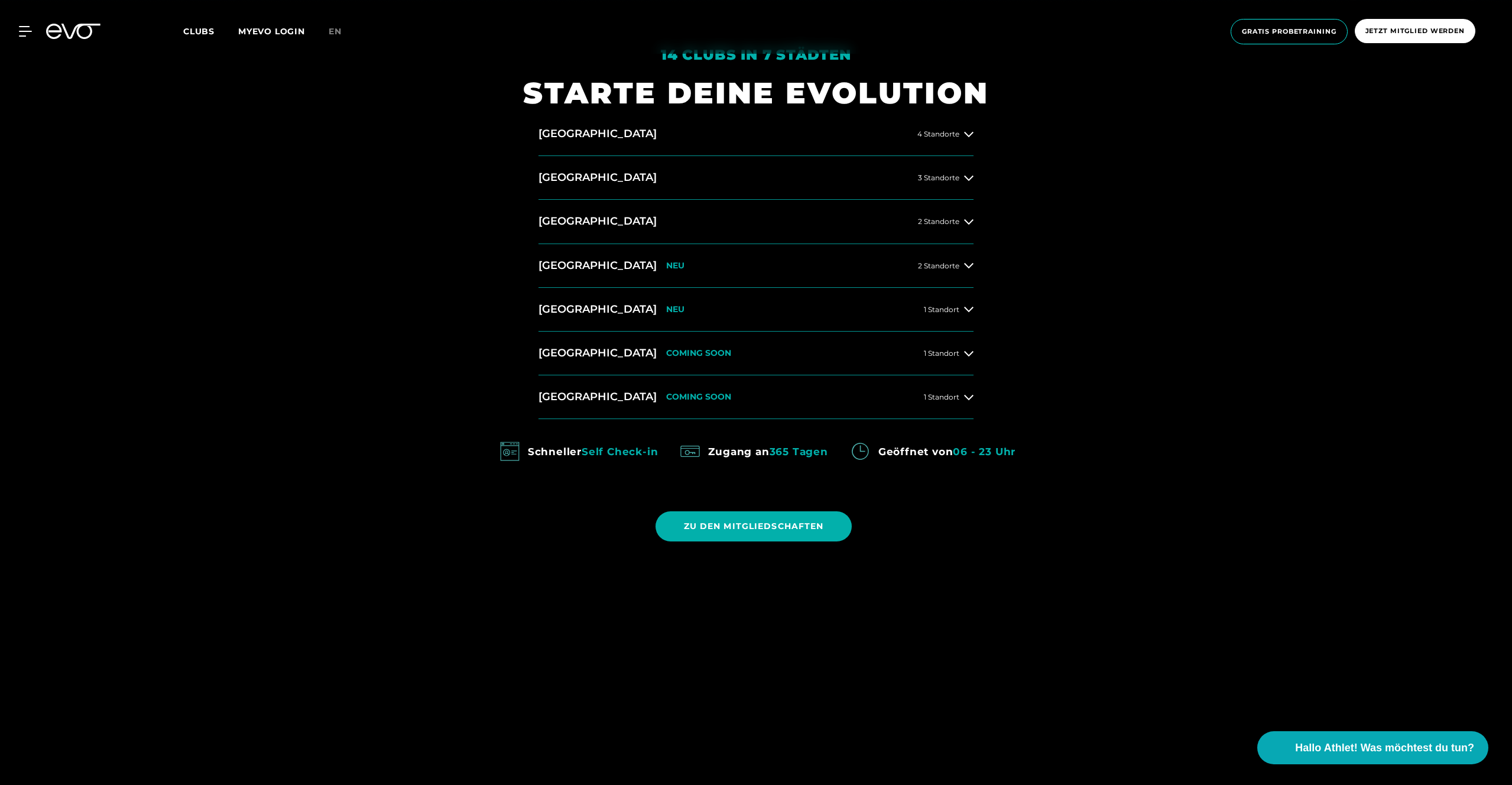
scroll to position [695, 0]
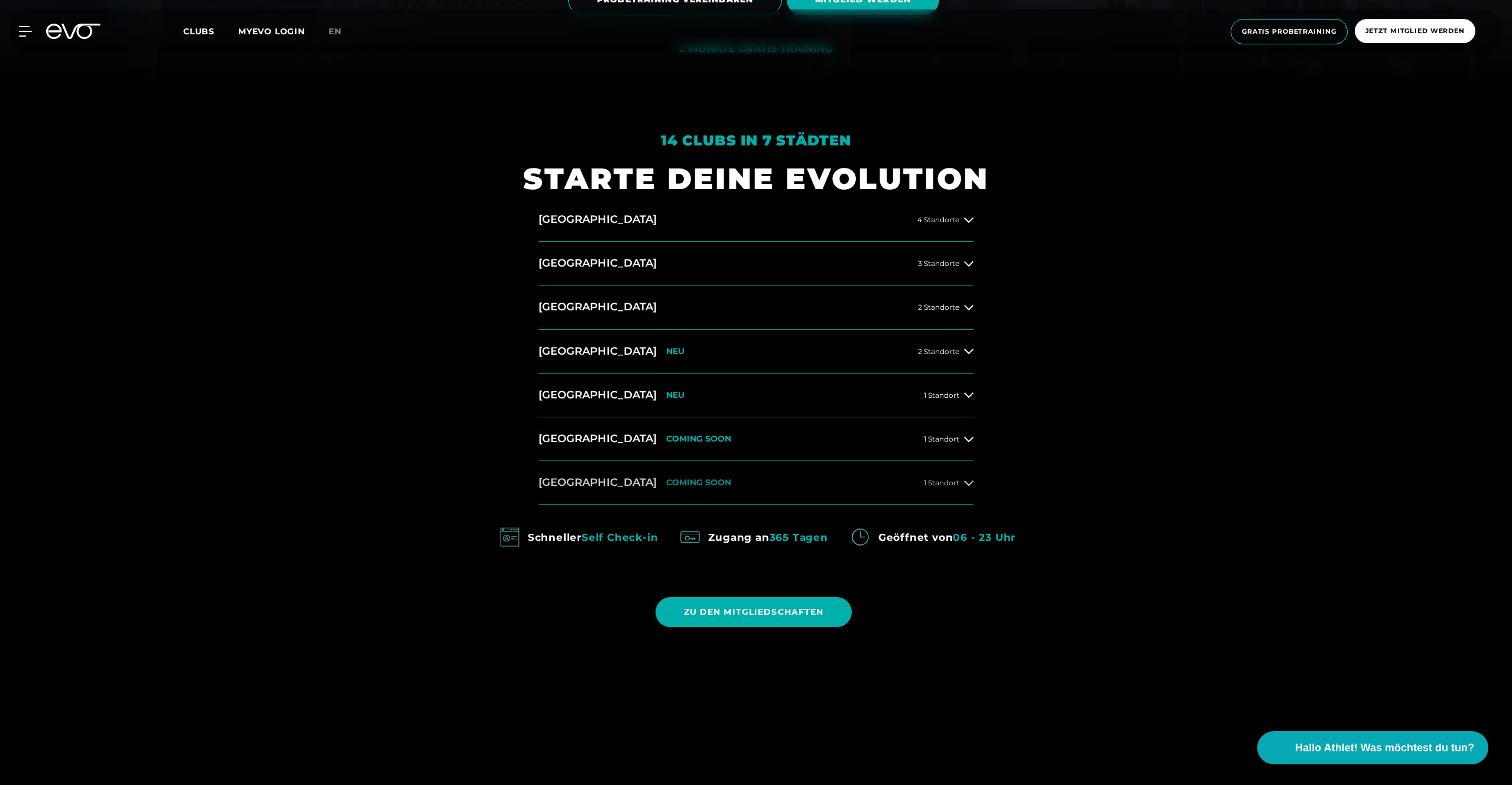
click at [935, 473] on button "[GEOGRAPHIC_DATA] COMING SOON 1 Standort" at bounding box center [756, 483] width 435 height 44
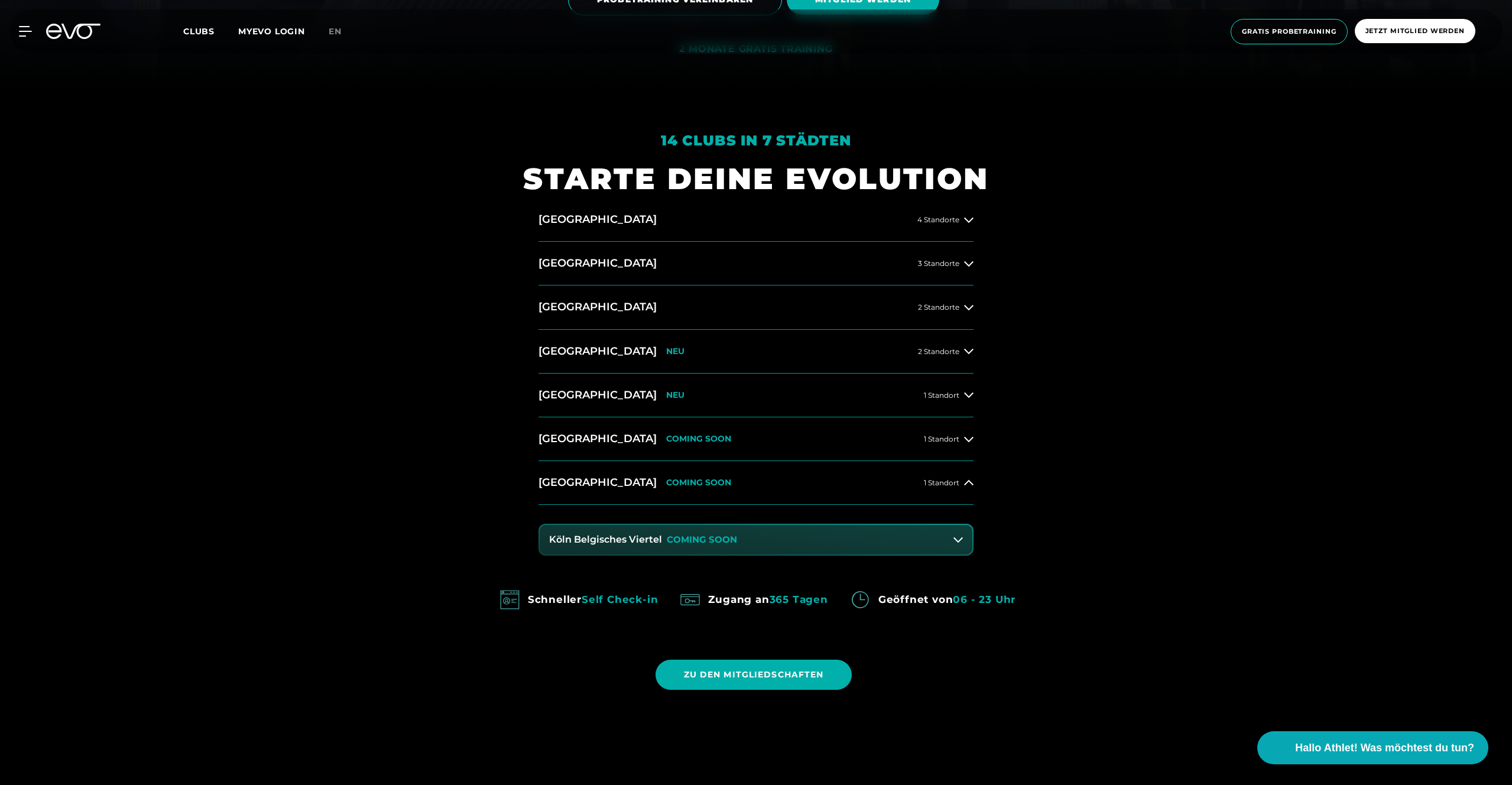
click at [962, 542] on icon at bounding box center [958, 539] width 9 height 9
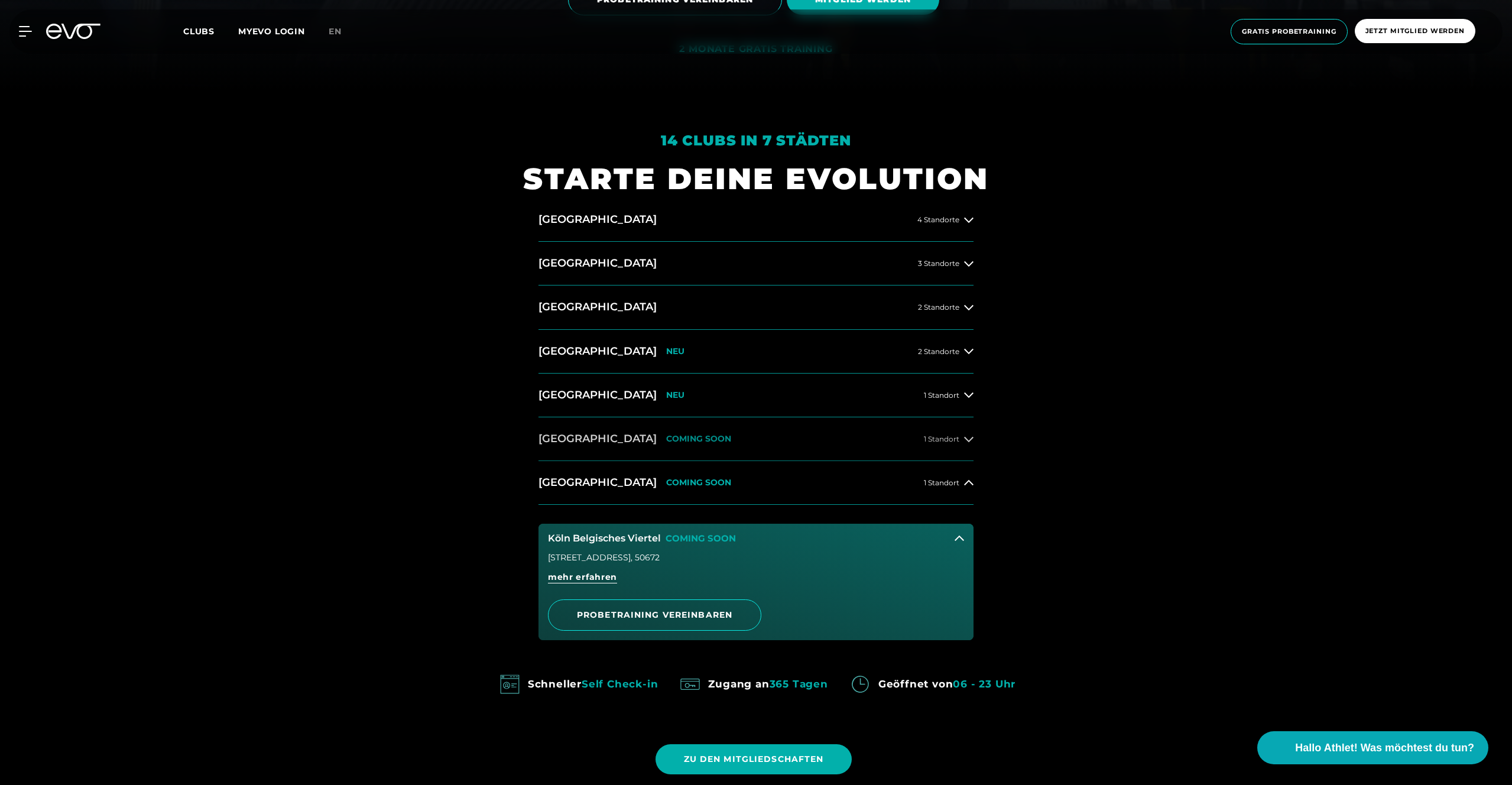
click at [966, 447] on button "[GEOGRAPHIC_DATA] COMING SOON 1 Standort" at bounding box center [756, 439] width 435 height 44
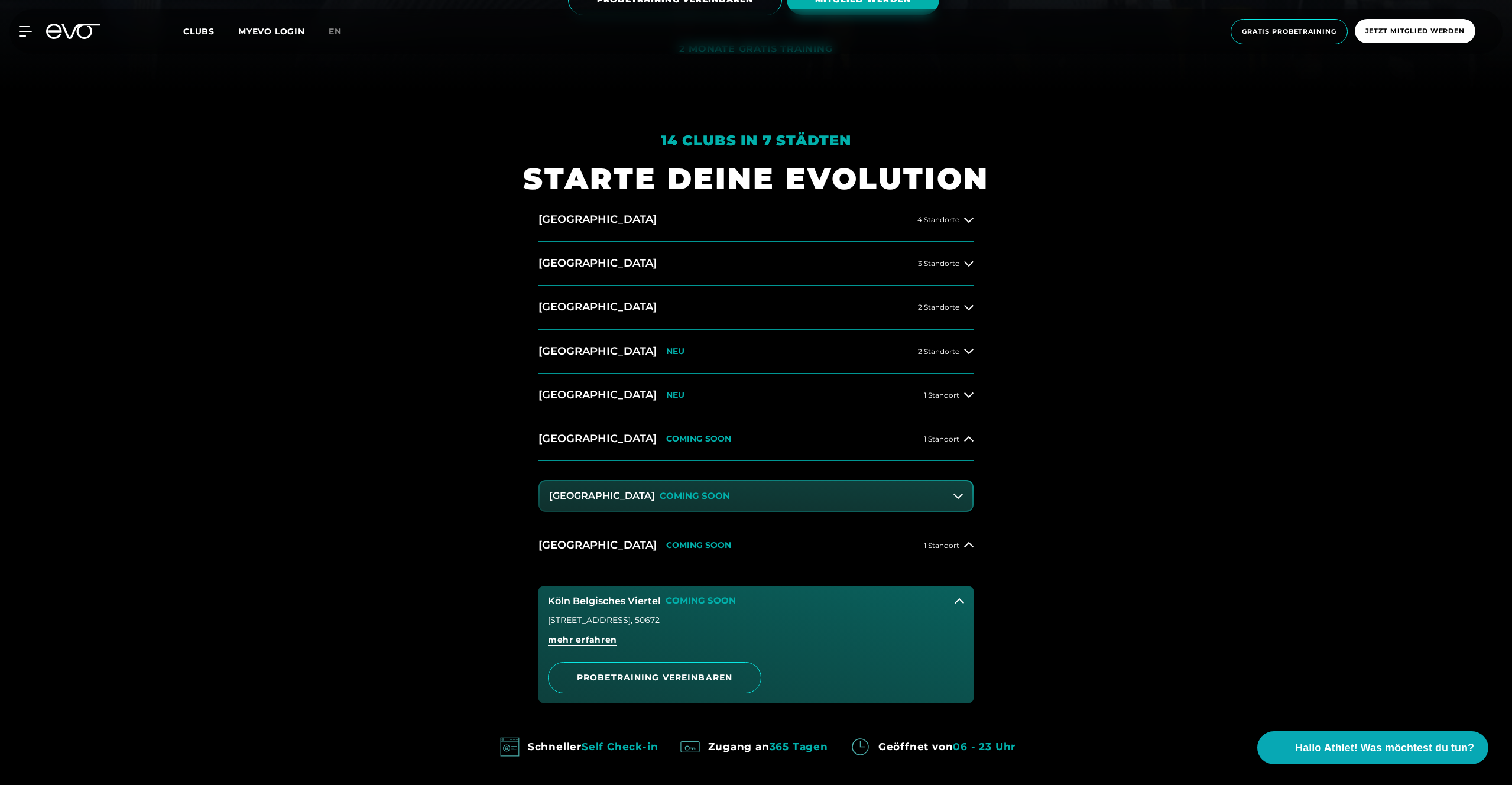
click at [950, 494] on button "Dresden Zentrum COMING SOON" at bounding box center [756, 495] width 432 height 29
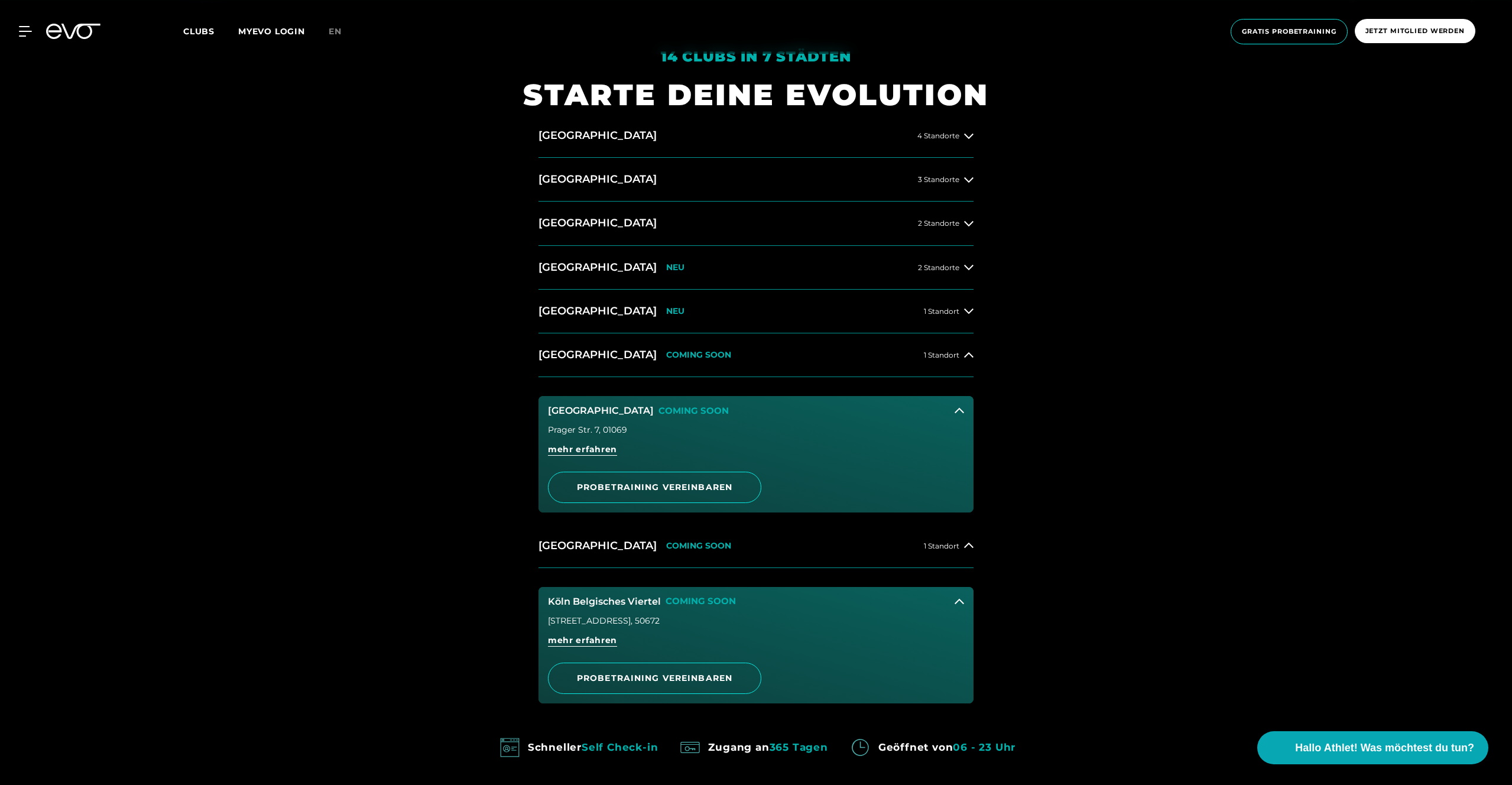
scroll to position [788, 0]
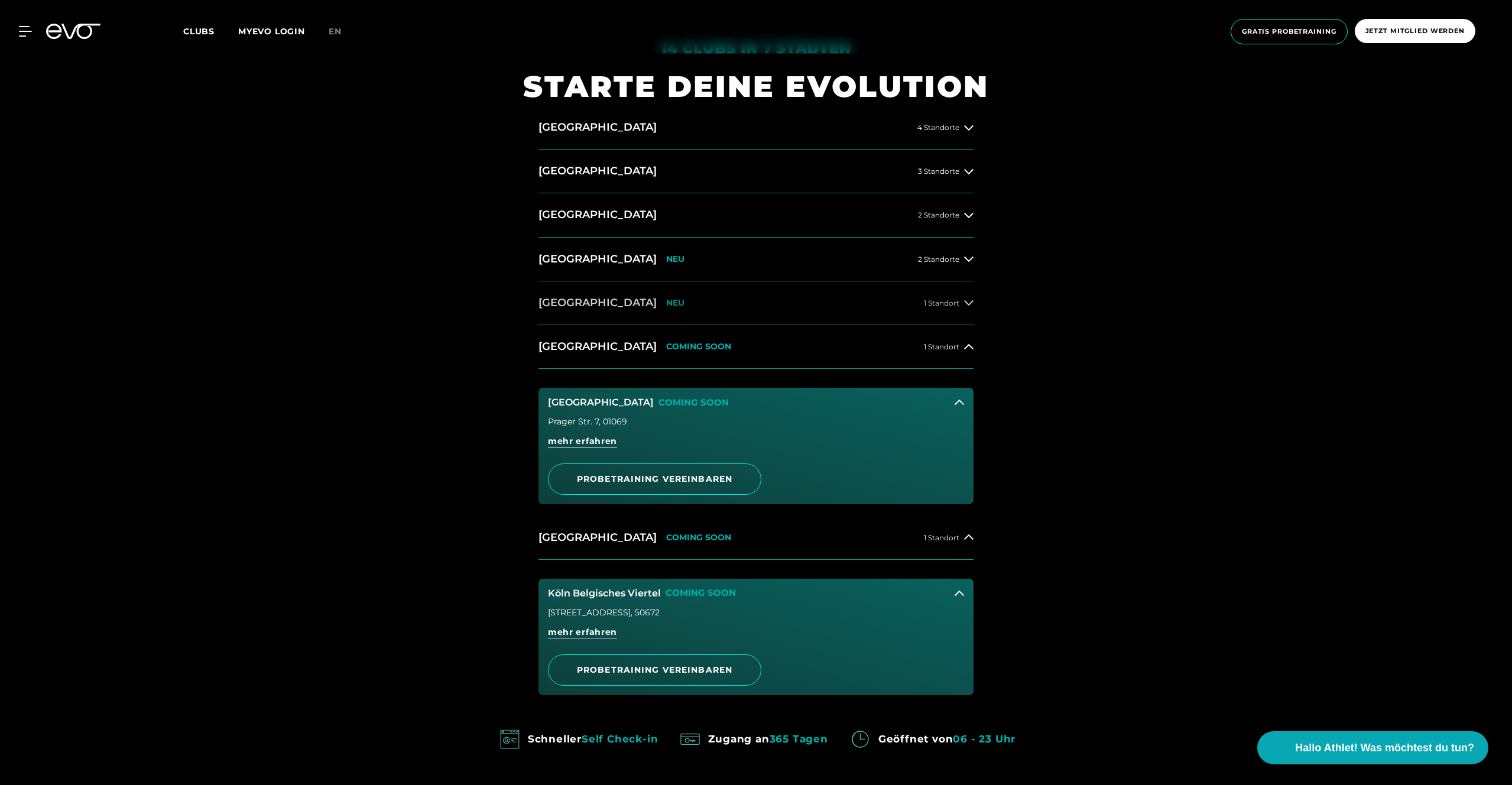
click at [949, 308] on button "[GEOGRAPHIC_DATA] NEU 1 Standort" at bounding box center [756, 303] width 435 height 44
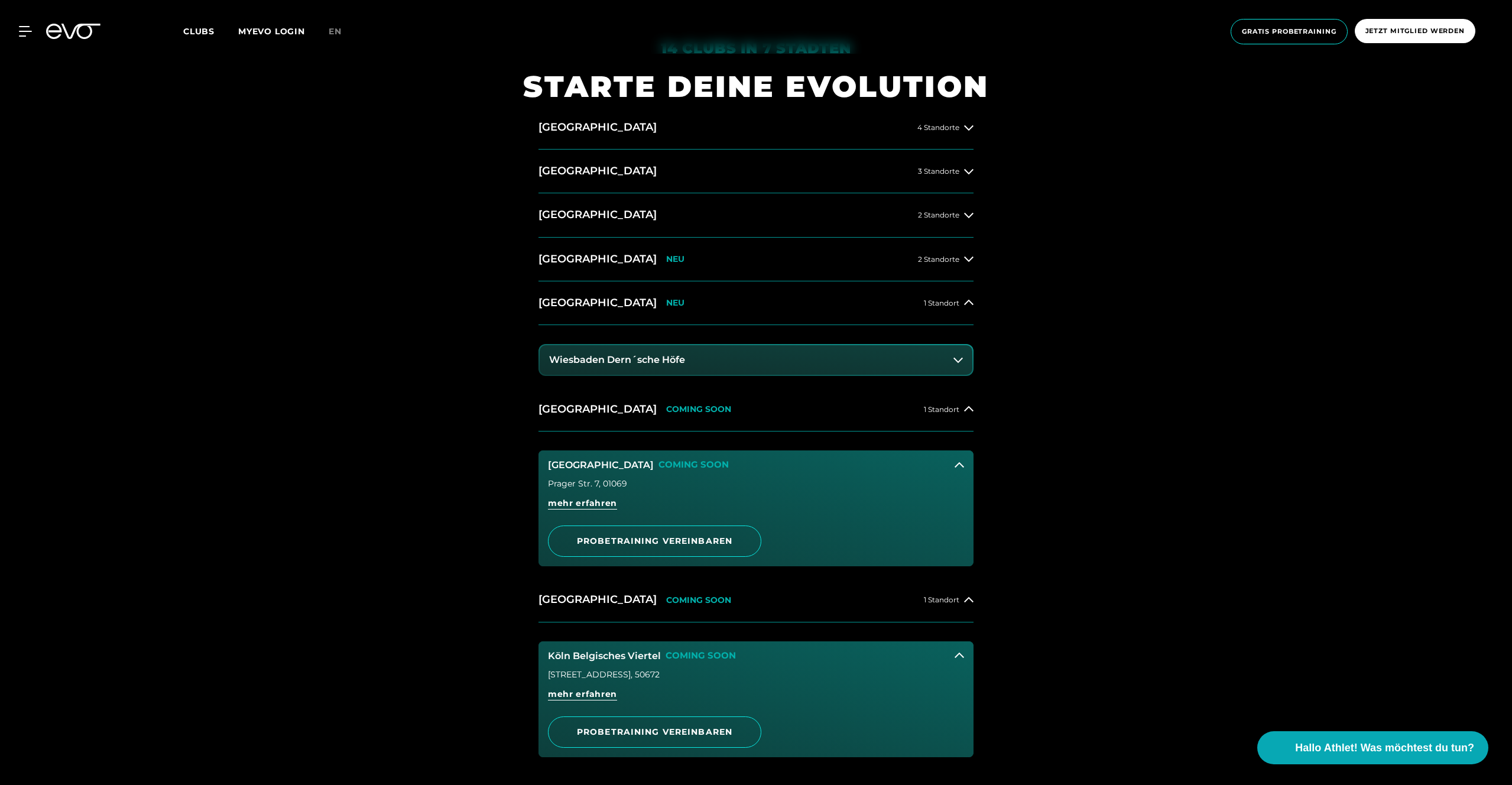
click at [946, 354] on button "Wiesbaden Dern´sche Höfe" at bounding box center [756, 359] width 432 height 29
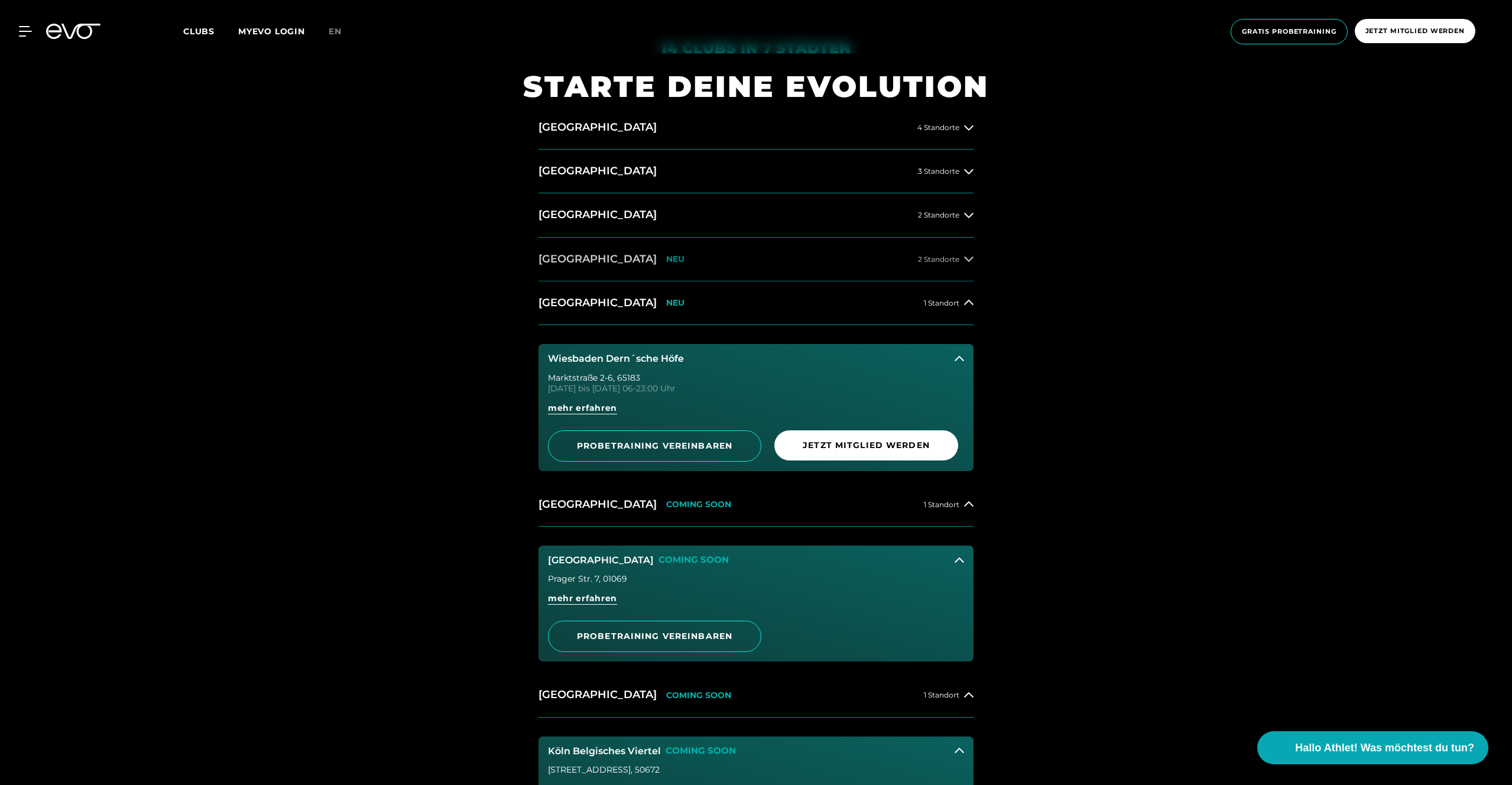
click at [948, 261] on span "2 Standorte" at bounding box center [939, 259] width 41 height 8
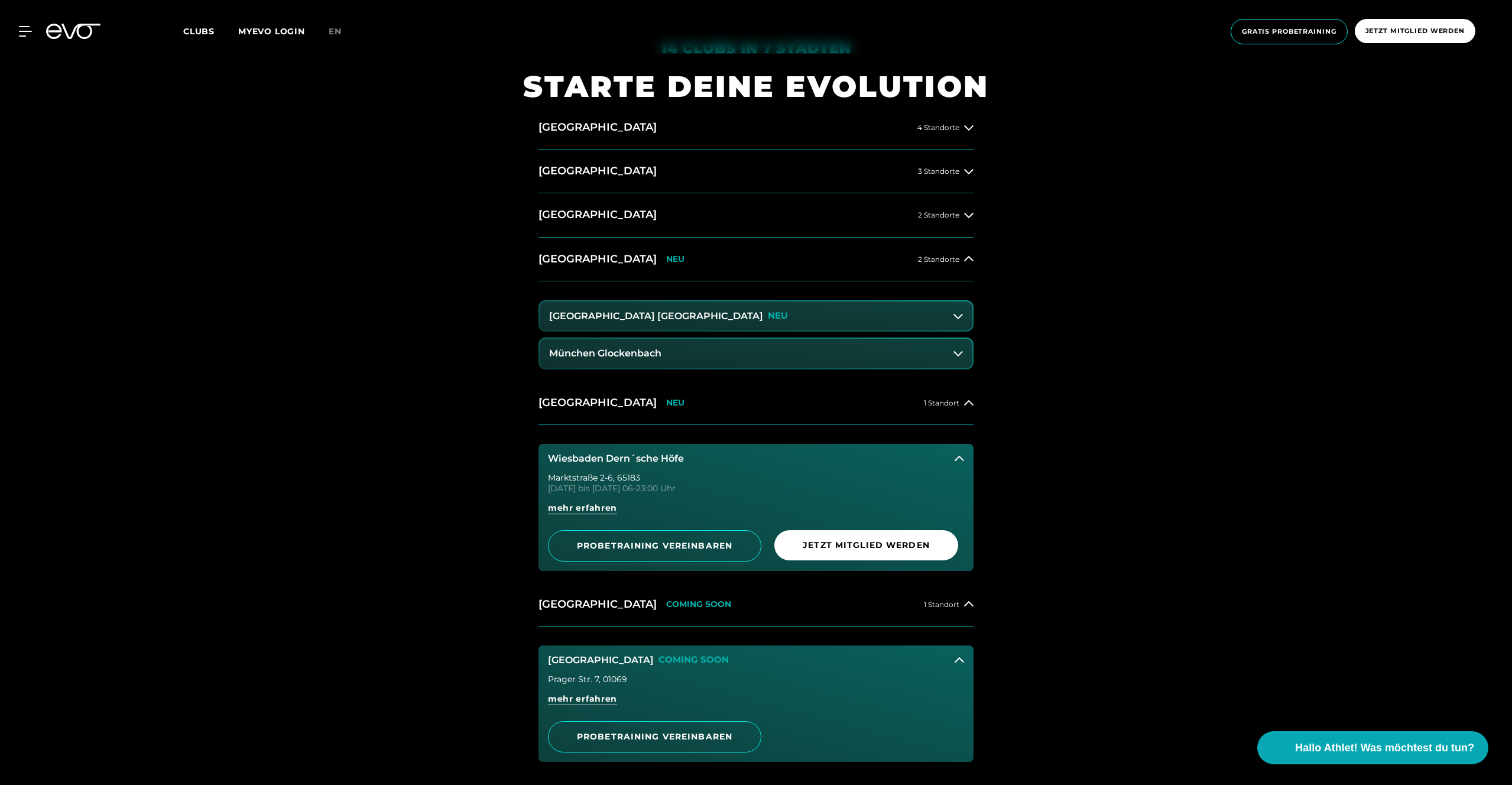
click at [944, 322] on button "[GEOGRAPHIC_DATA] Maxvorstadt NEU" at bounding box center [756, 316] width 432 height 29
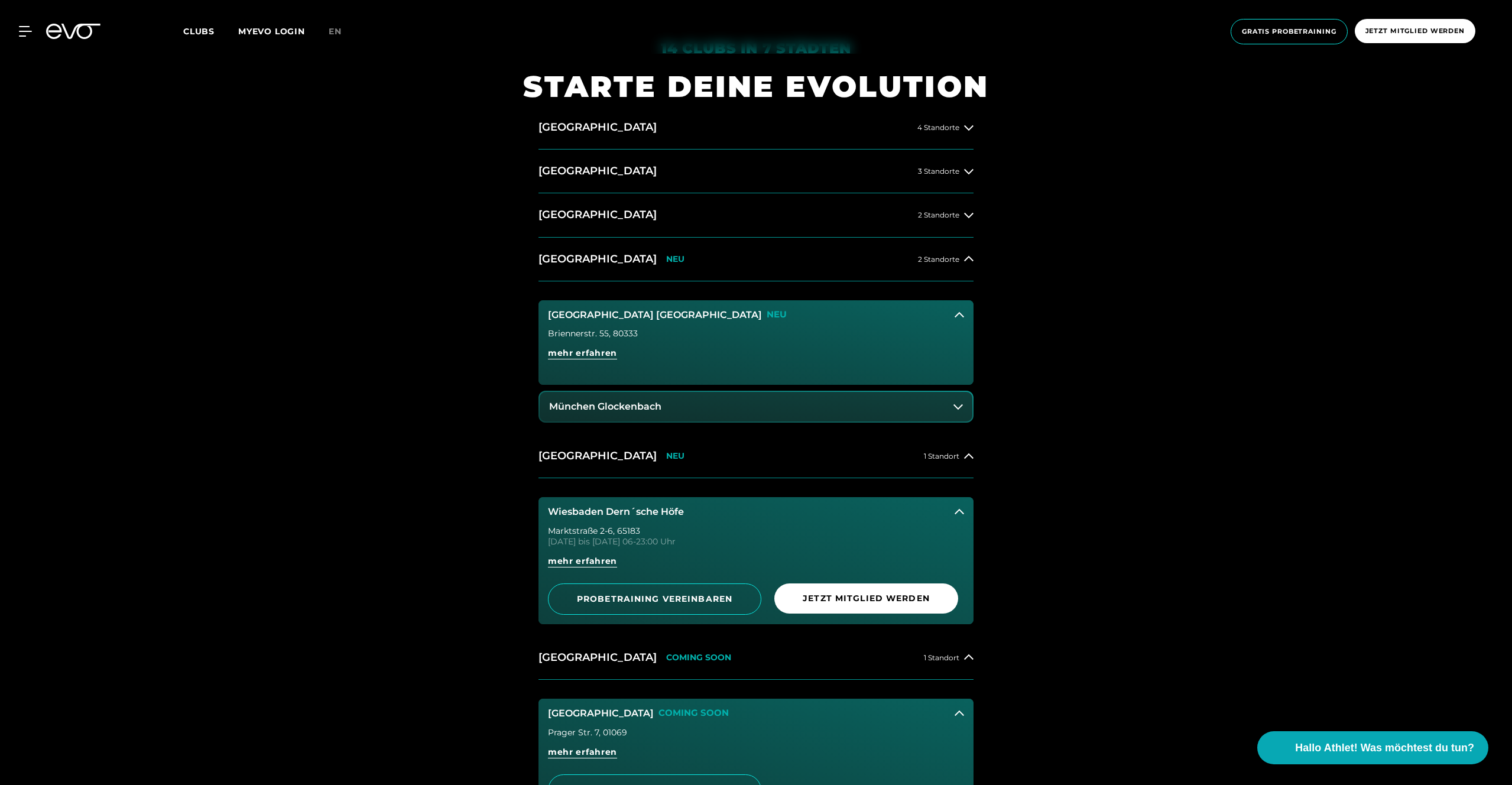
click at [944, 411] on button "München Glockenbach" at bounding box center [756, 406] width 432 height 29
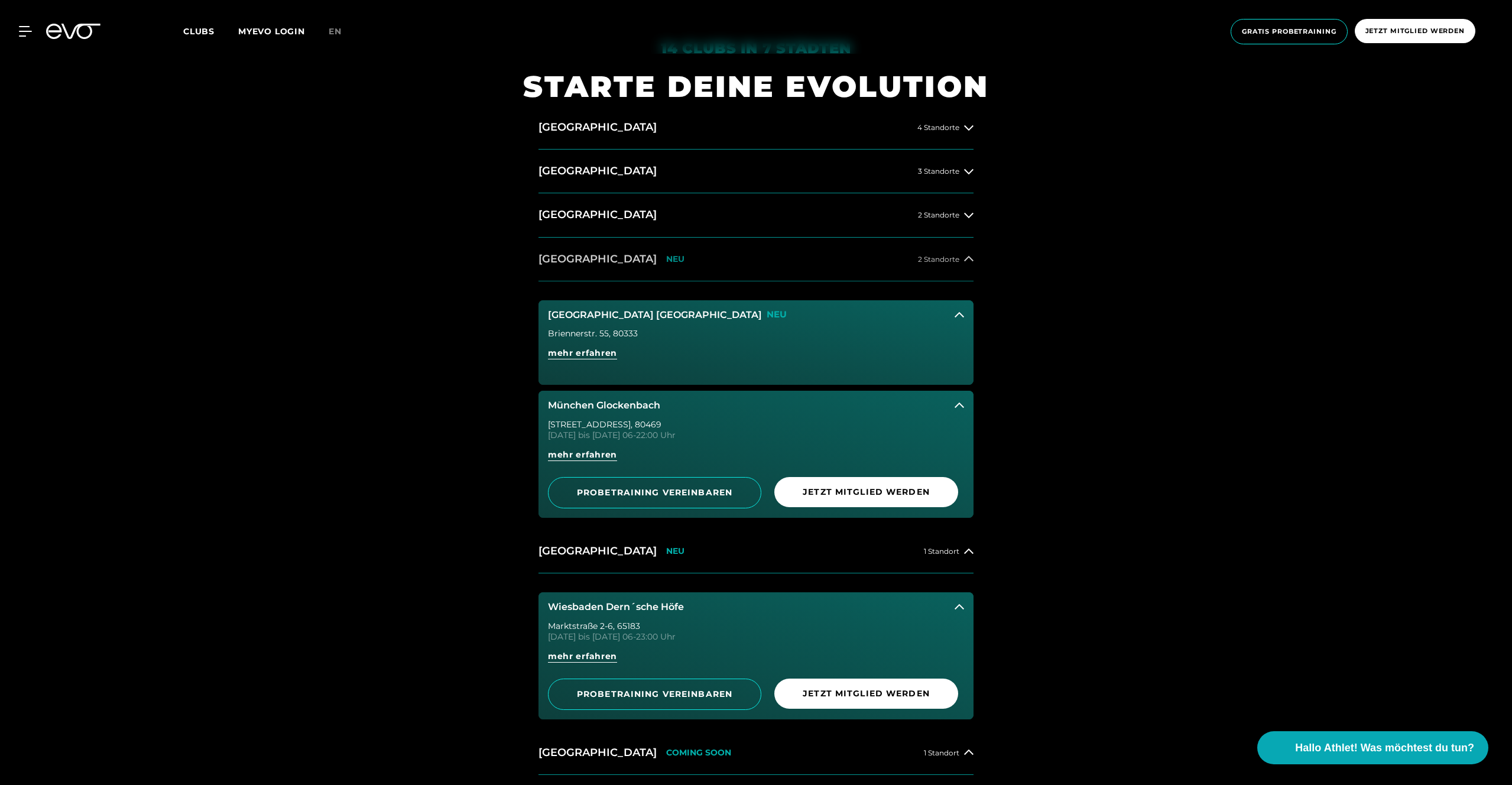
click at [952, 253] on button "[GEOGRAPHIC_DATA] NEU 2 Standorte" at bounding box center [756, 259] width 435 height 44
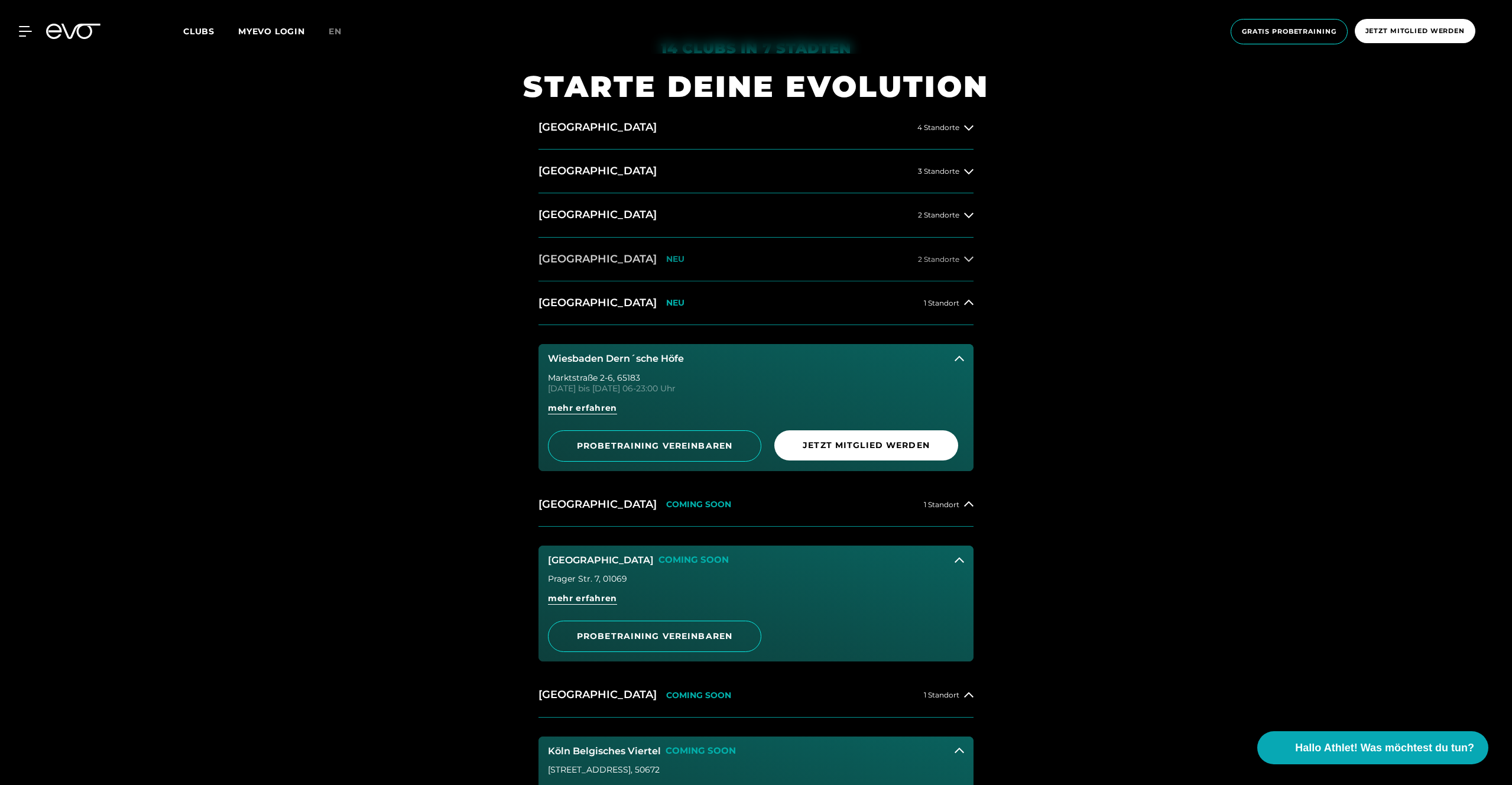
click at [956, 265] on button "[GEOGRAPHIC_DATA] NEU 2 Standorte" at bounding box center [756, 259] width 435 height 44
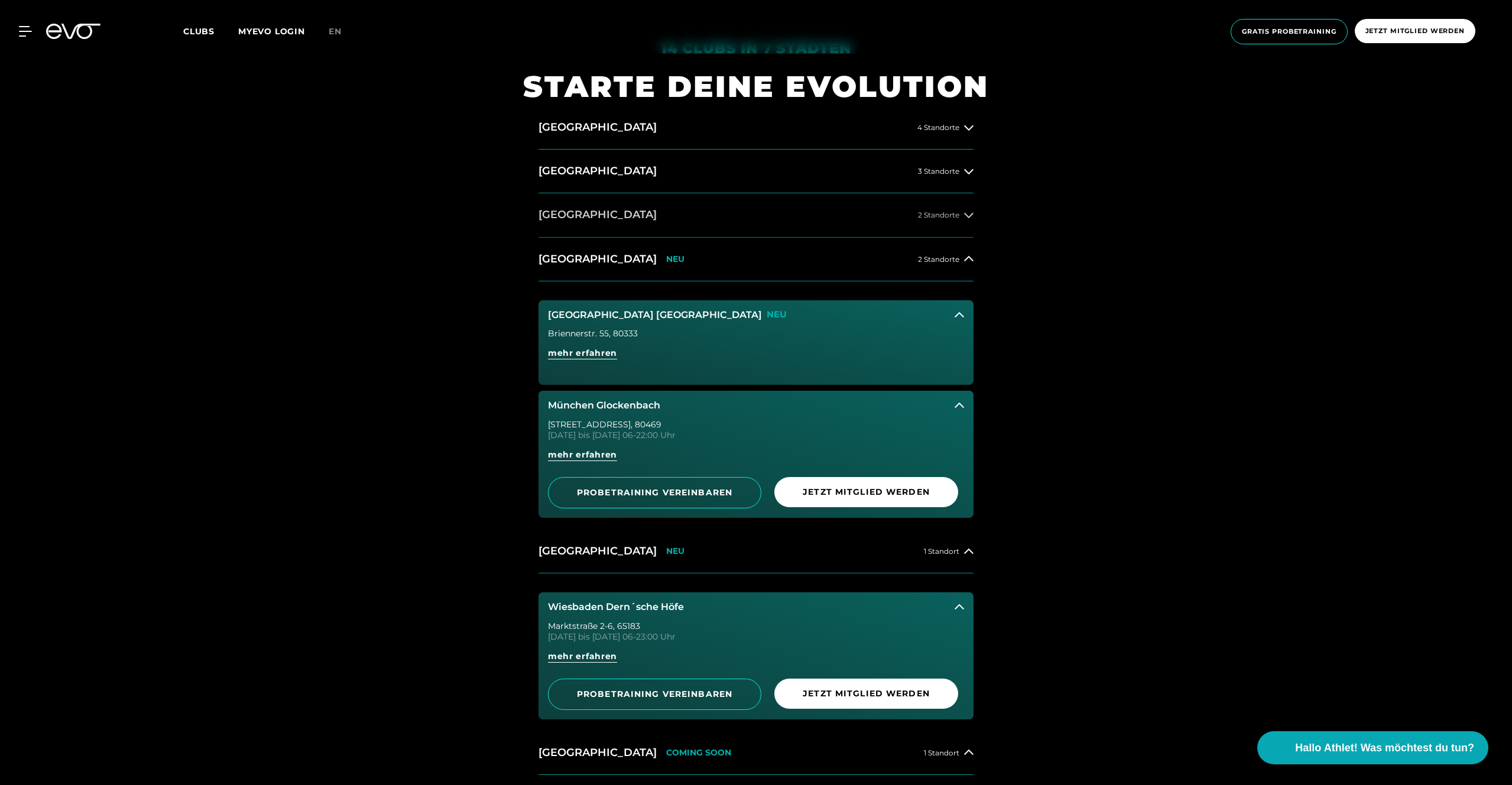
click at [954, 222] on button "[GEOGRAPHIC_DATA] 2 Standorte" at bounding box center [756, 215] width 435 height 44
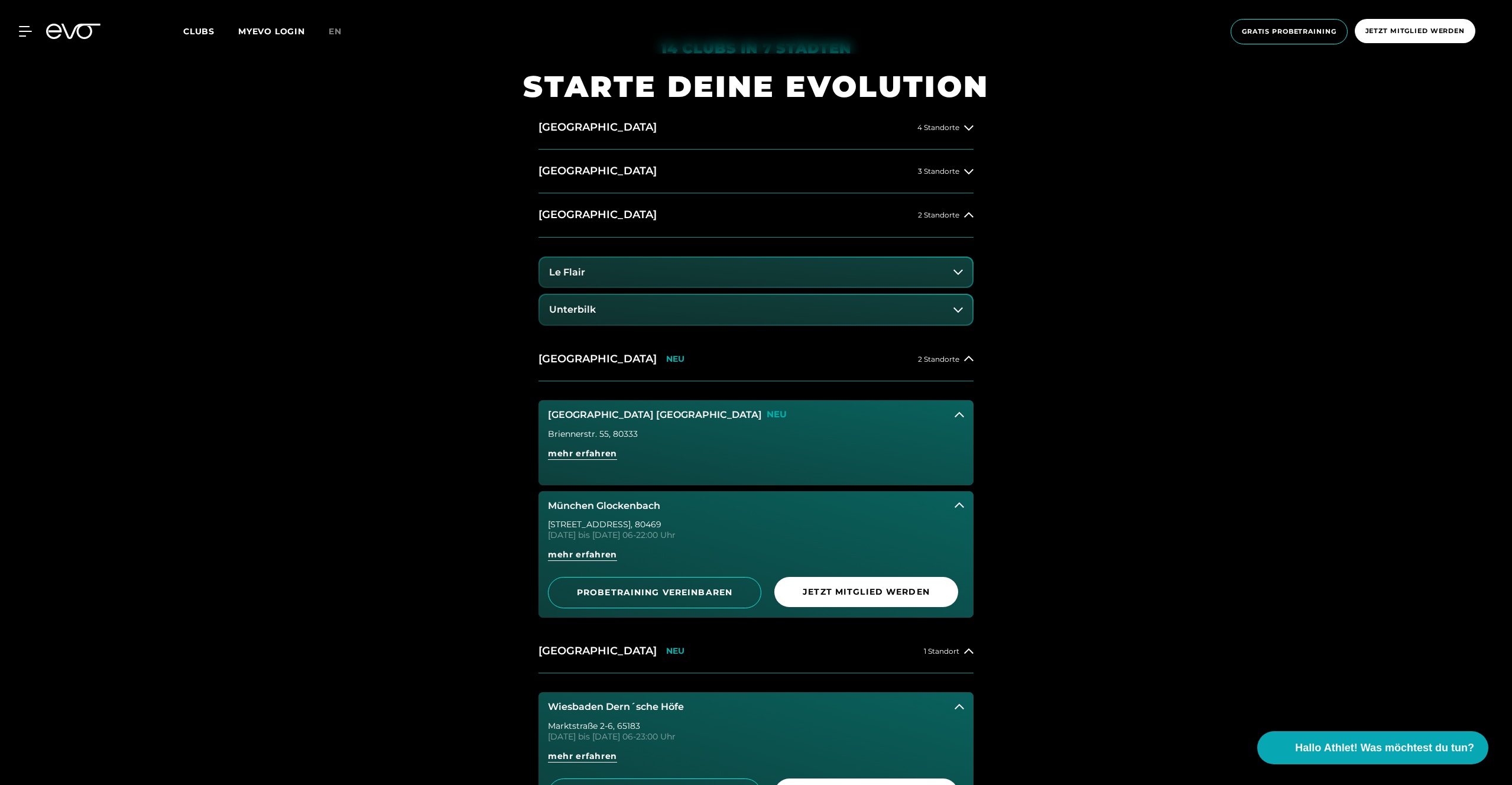
click at [943, 312] on button "Unterbilk" at bounding box center [756, 309] width 432 height 29
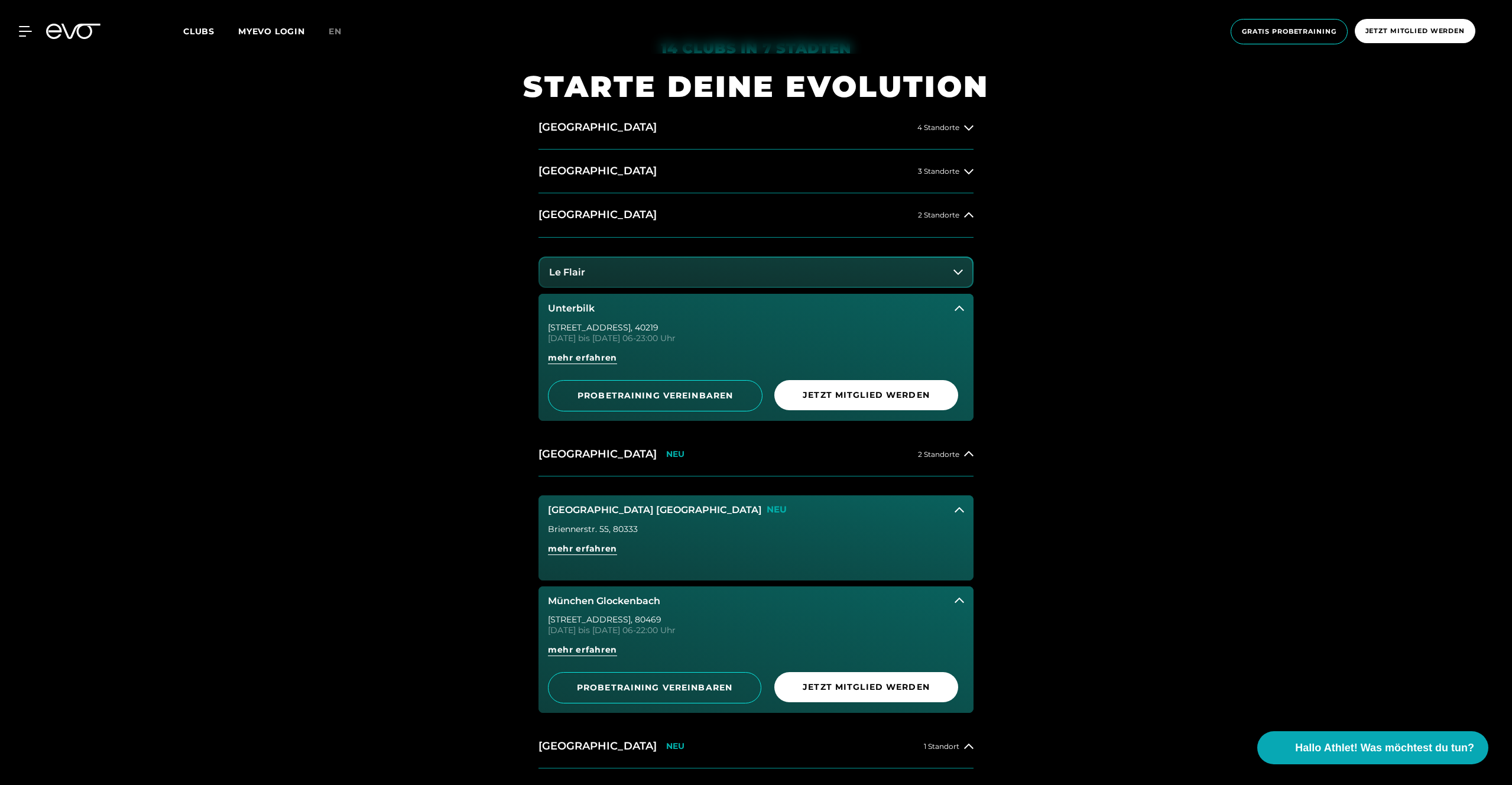
click at [943, 267] on button "Le Flair" at bounding box center [756, 272] width 432 height 29
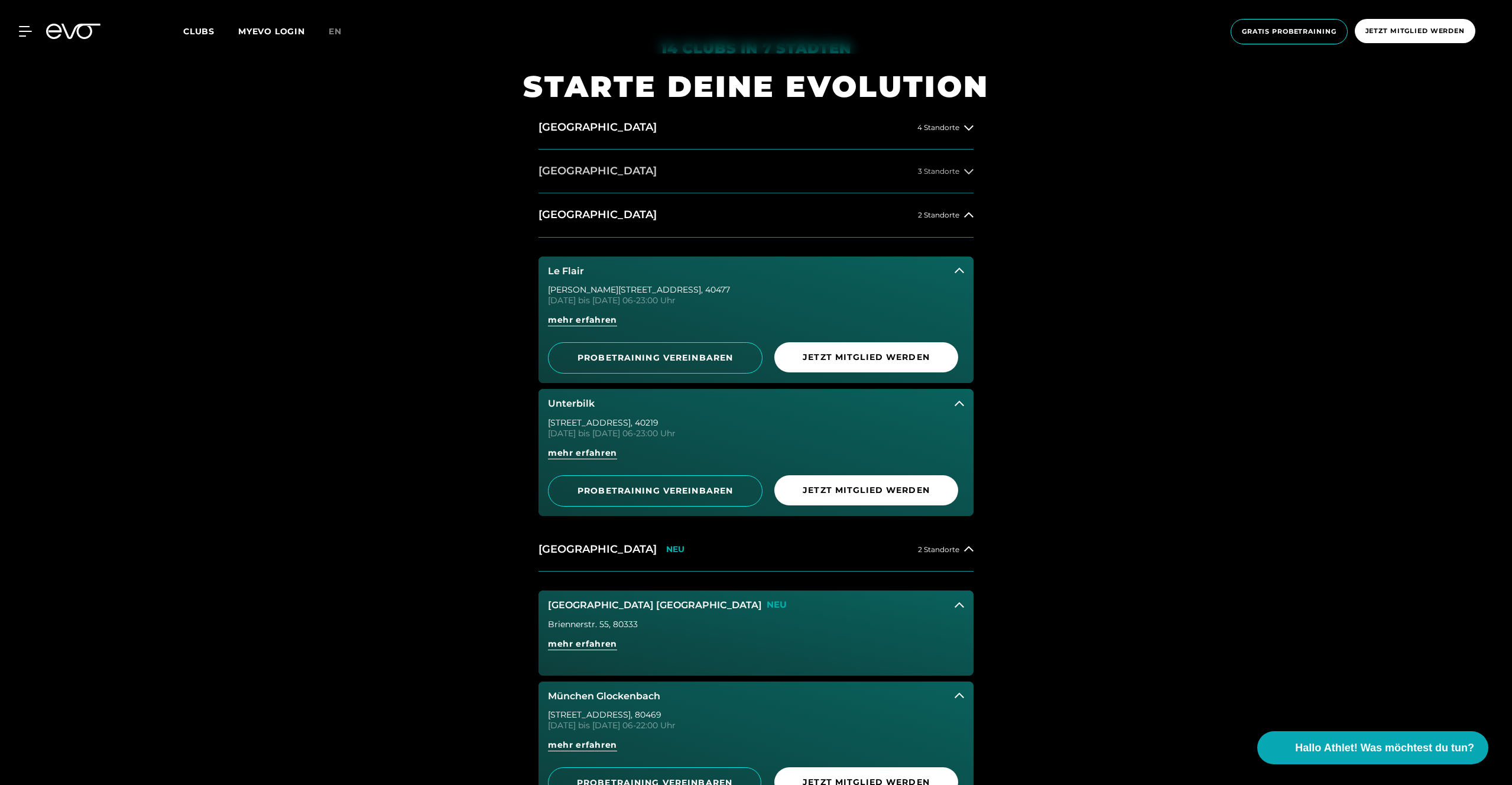
click at [958, 183] on button "[GEOGRAPHIC_DATA] 3 Standorte" at bounding box center [756, 171] width 435 height 44
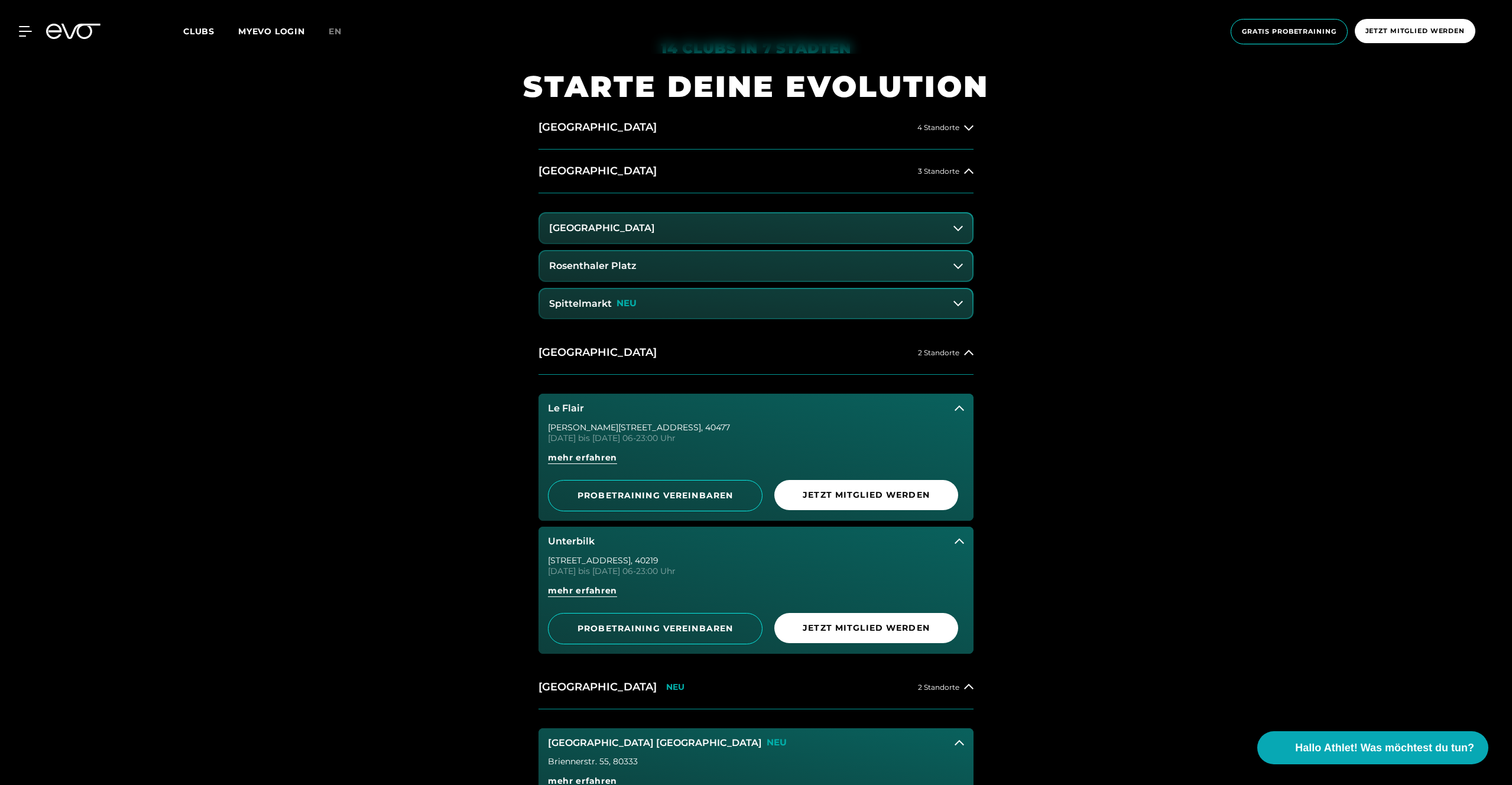
click at [955, 299] on icon at bounding box center [958, 303] width 9 height 9
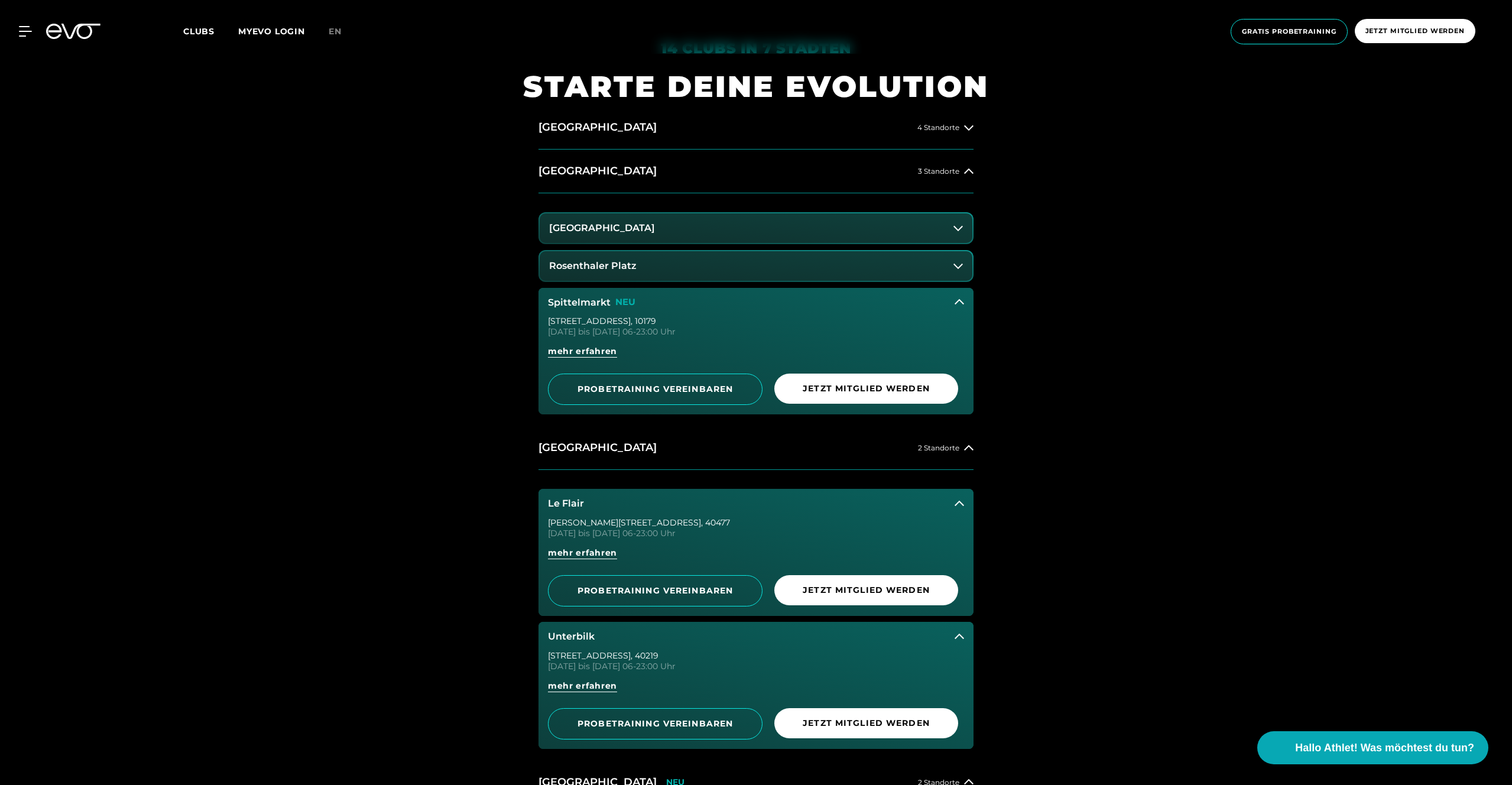
click at [954, 264] on icon at bounding box center [958, 266] width 9 height 5
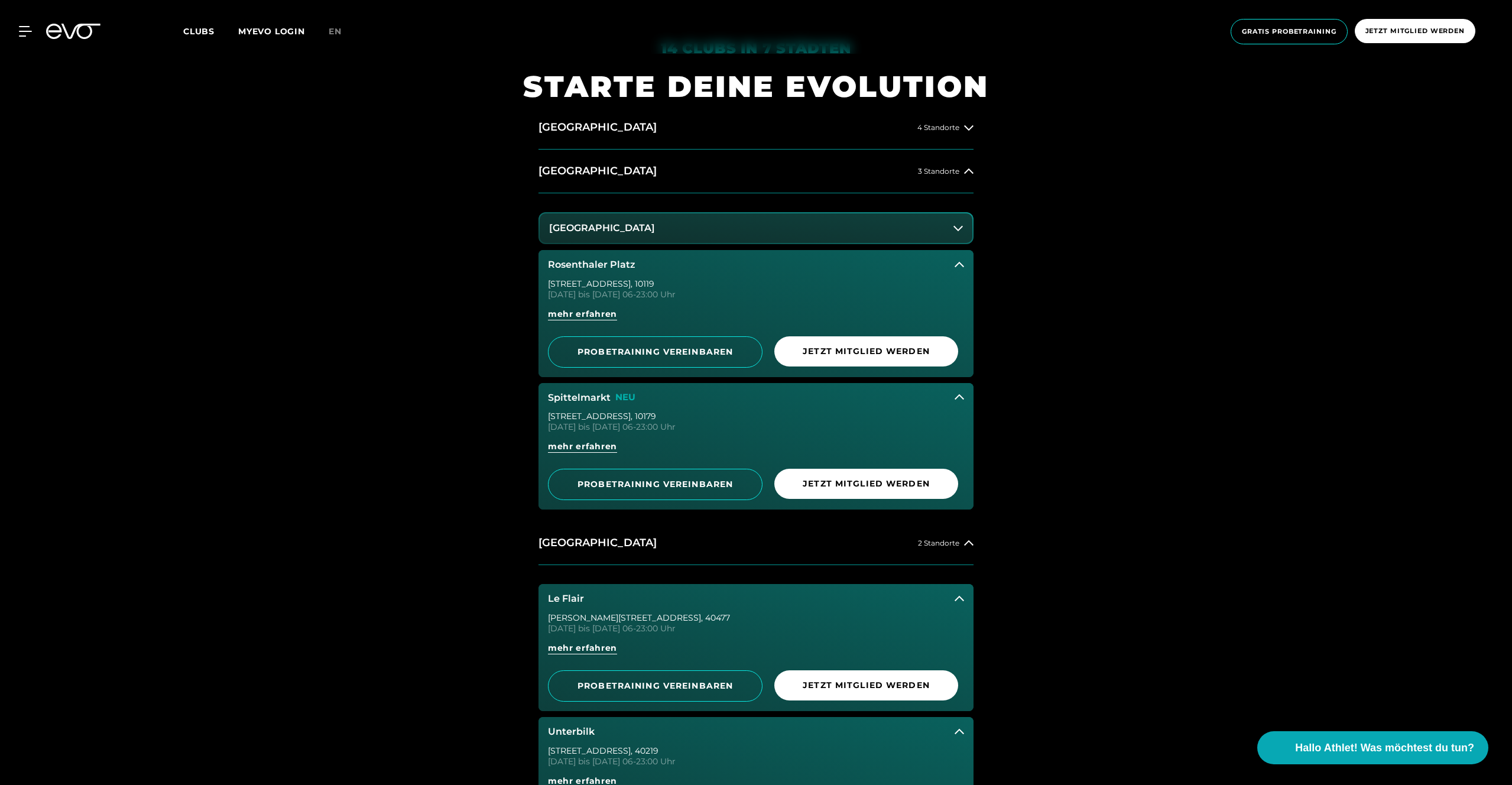
click at [954, 216] on button "[GEOGRAPHIC_DATA]" at bounding box center [756, 228] width 432 height 29
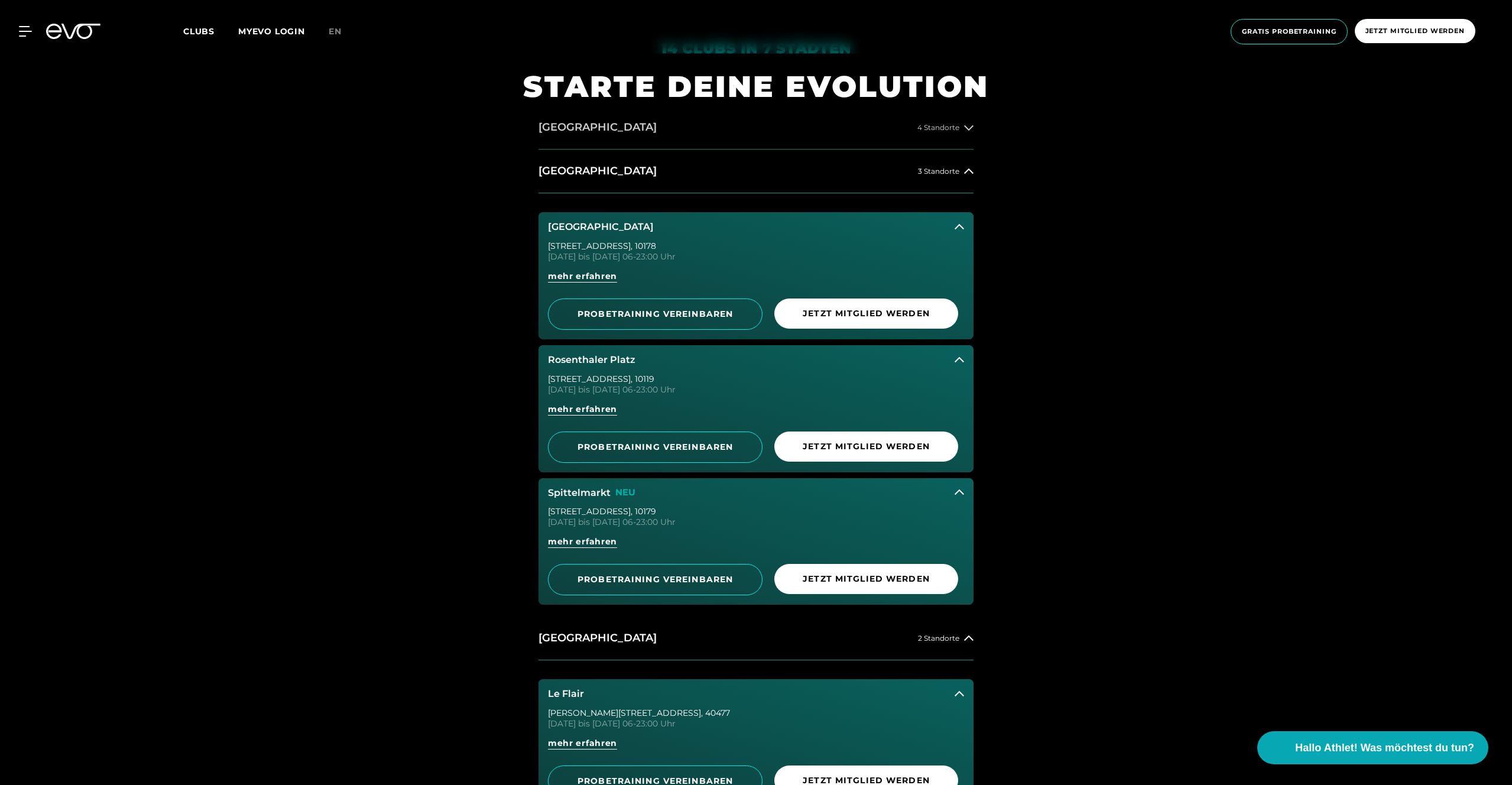
click at [960, 132] on button "[GEOGRAPHIC_DATA] 4 Standorte" at bounding box center [756, 128] width 435 height 44
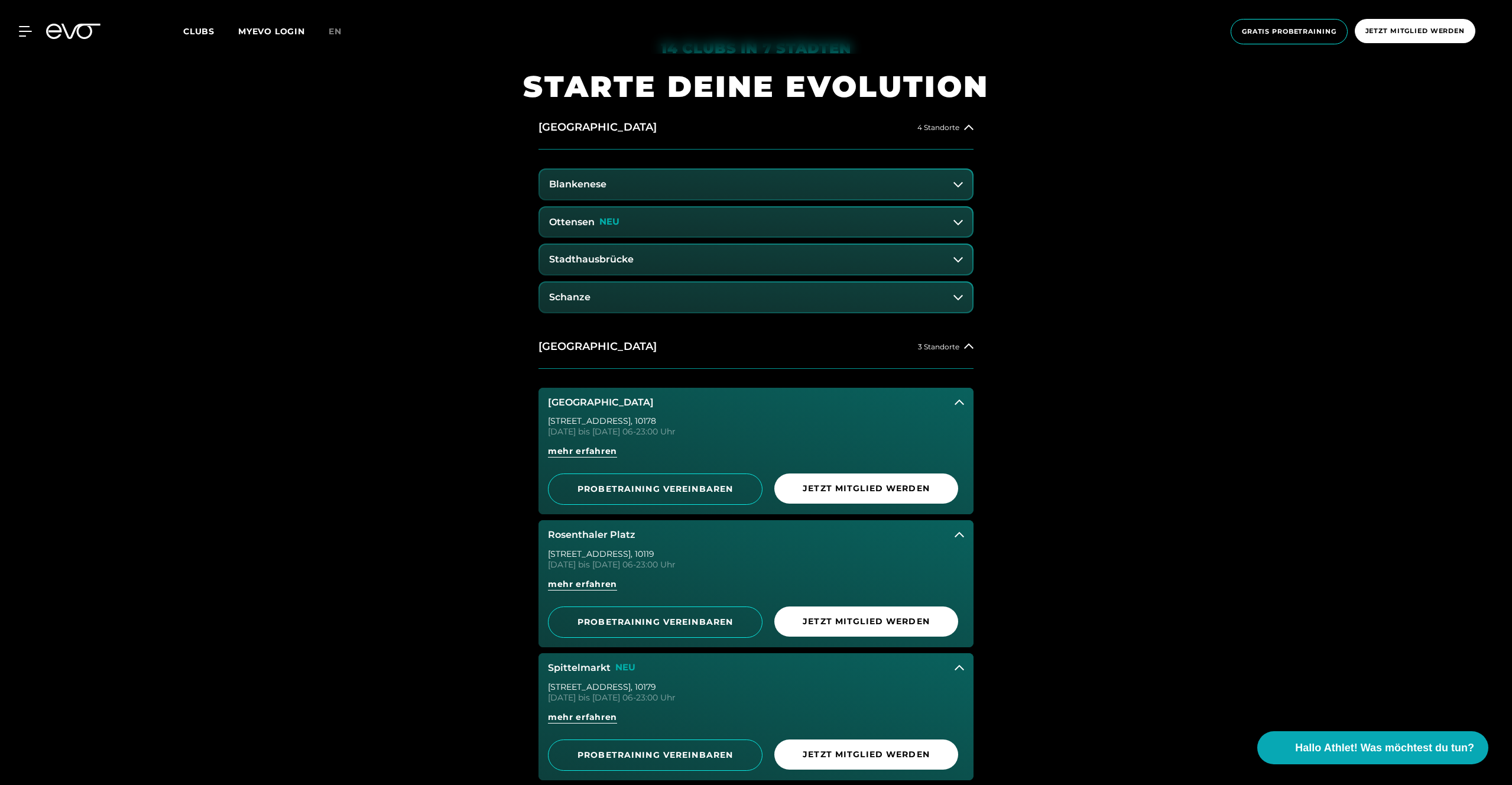
click at [959, 317] on div "Blankenese Ottensen [GEOGRAPHIC_DATA] [GEOGRAPHIC_DATA]" at bounding box center [756, 237] width 435 height 175
click at [959, 306] on button "Schanze" at bounding box center [756, 297] width 432 height 29
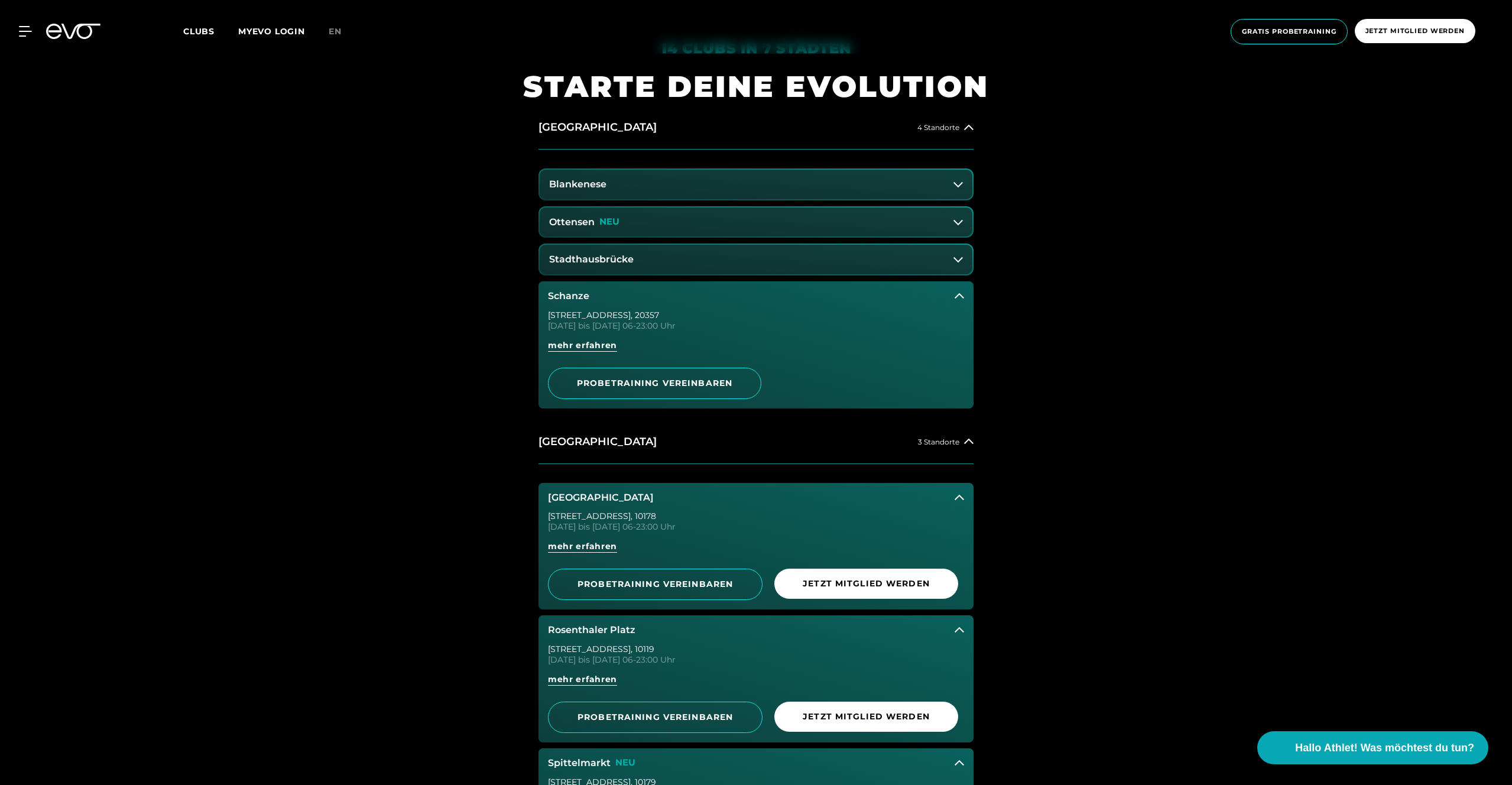
click at [959, 259] on icon at bounding box center [958, 259] width 9 height 9
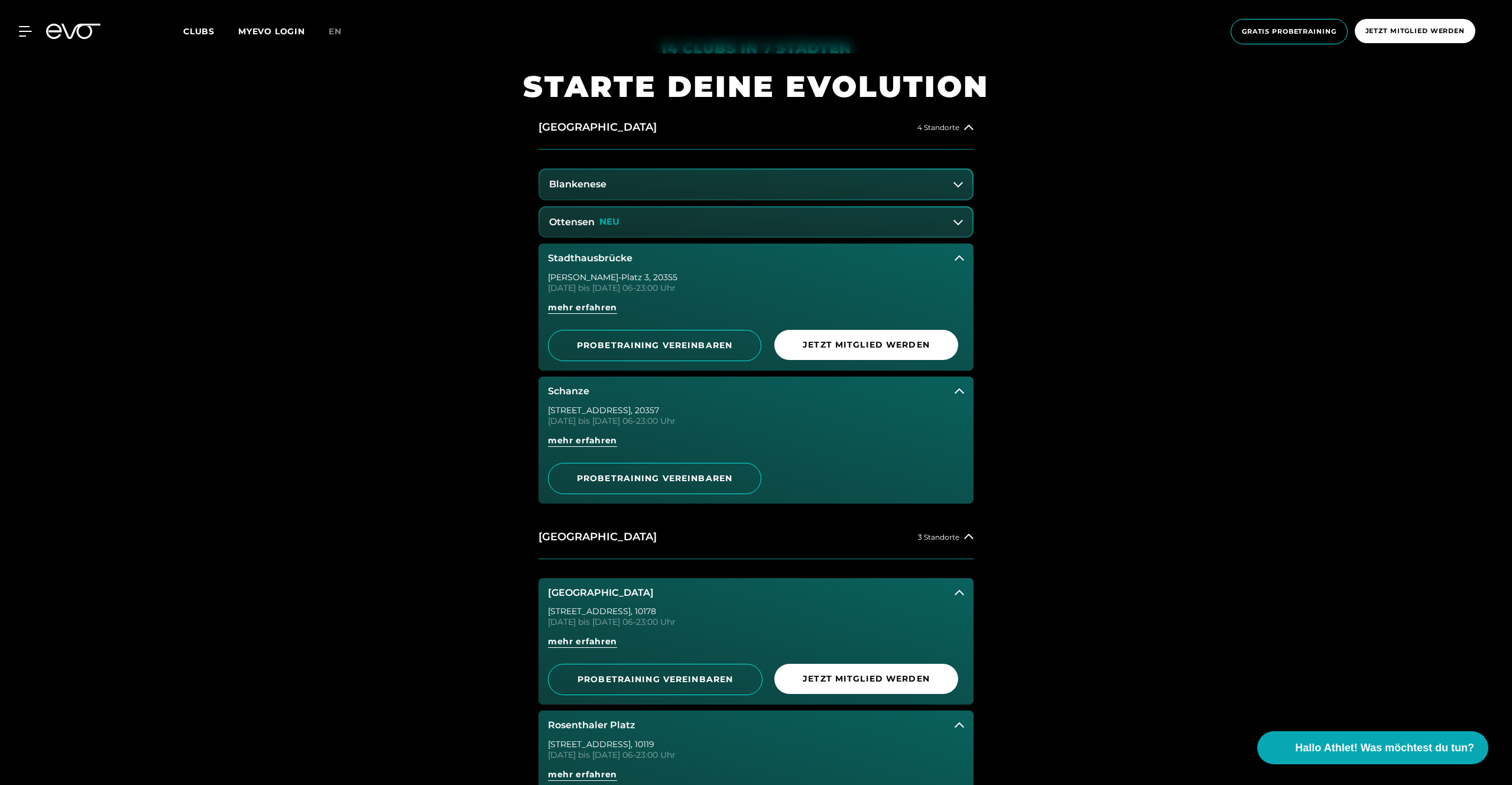
click at [956, 227] on button "Ottensen NEU" at bounding box center [756, 222] width 432 height 29
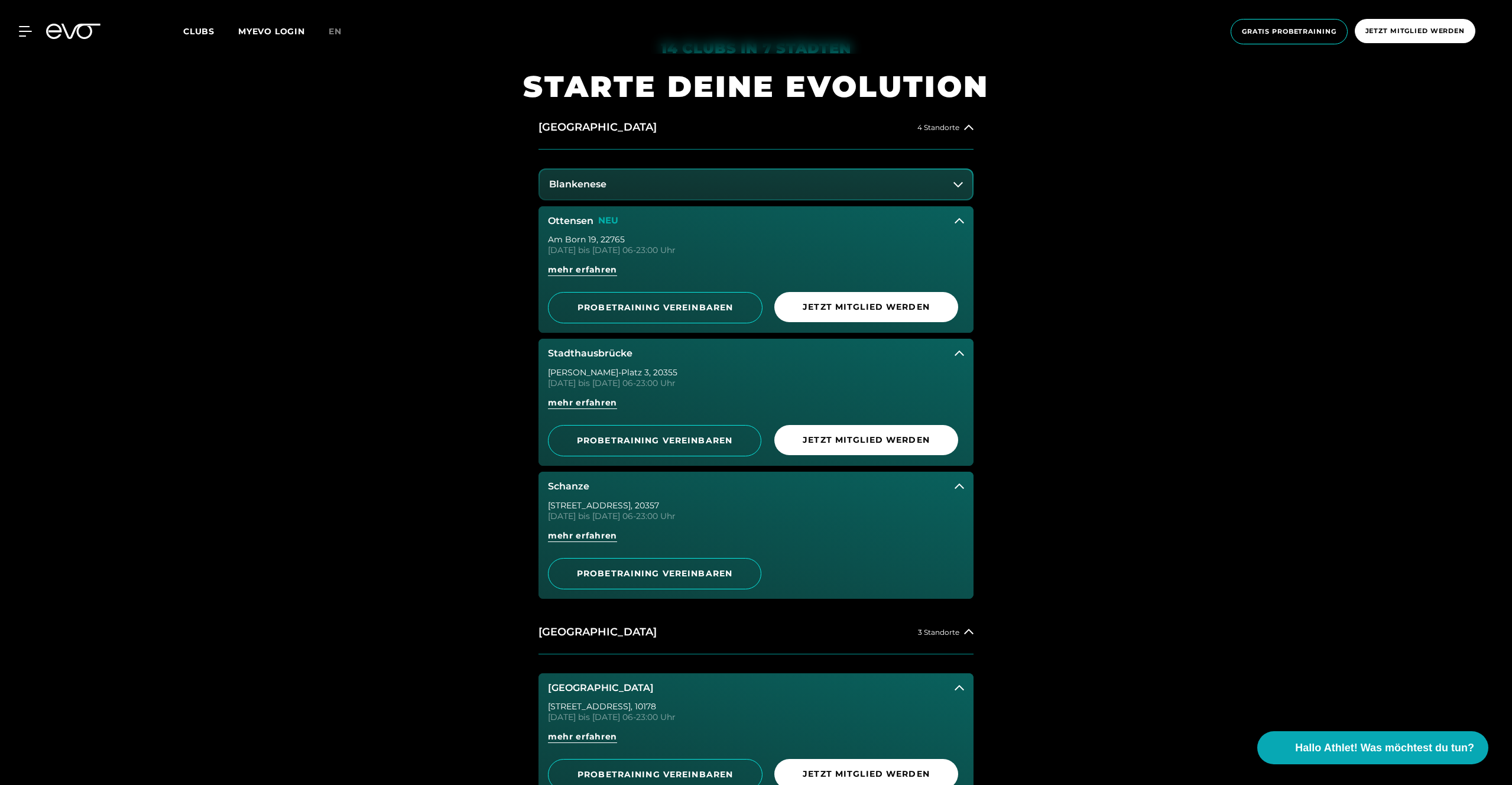
click at [954, 197] on button "Blankenese" at bounding box center [756, 184] width 432 height 29
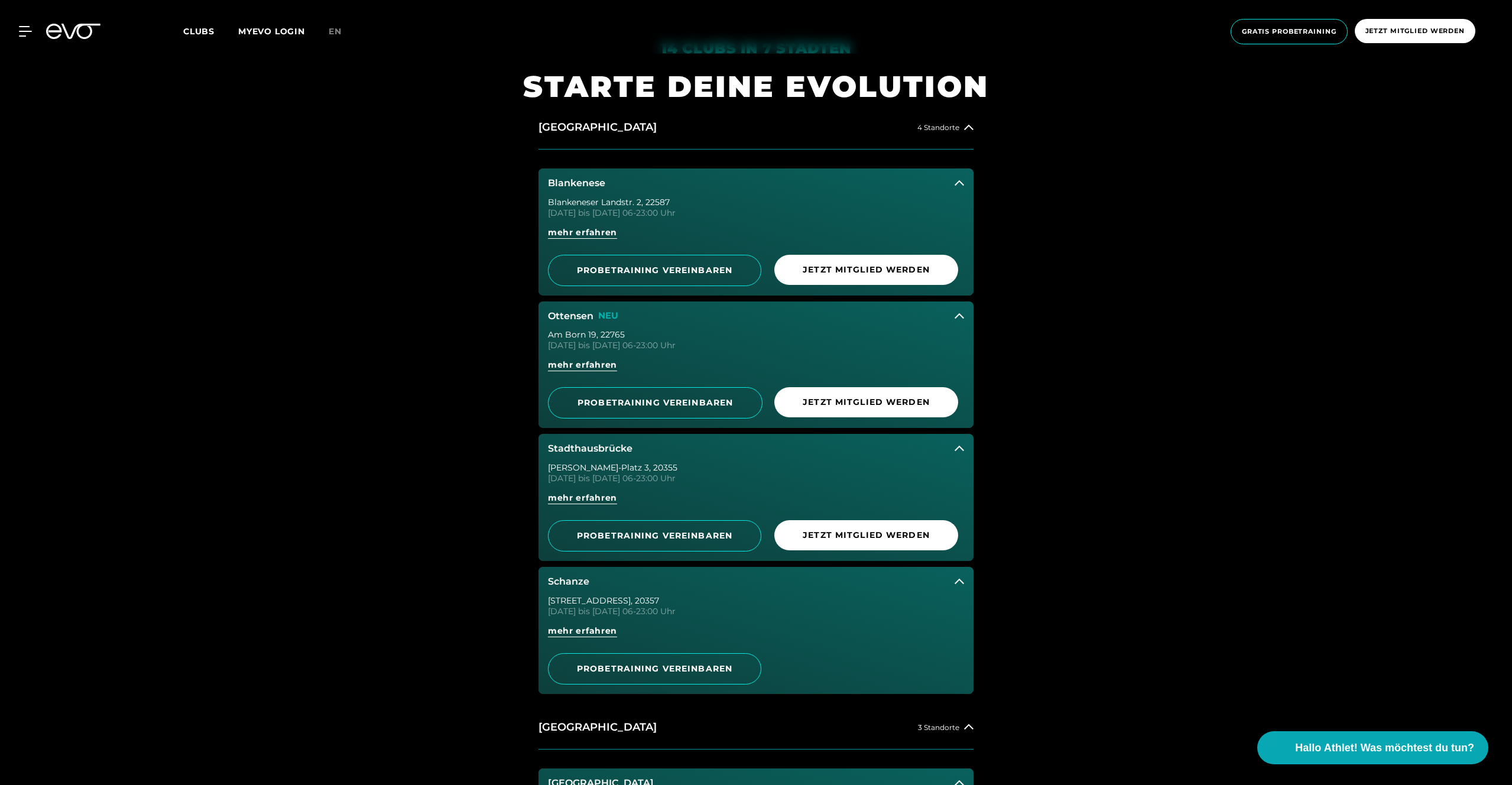
scroll to position [1022, 0]
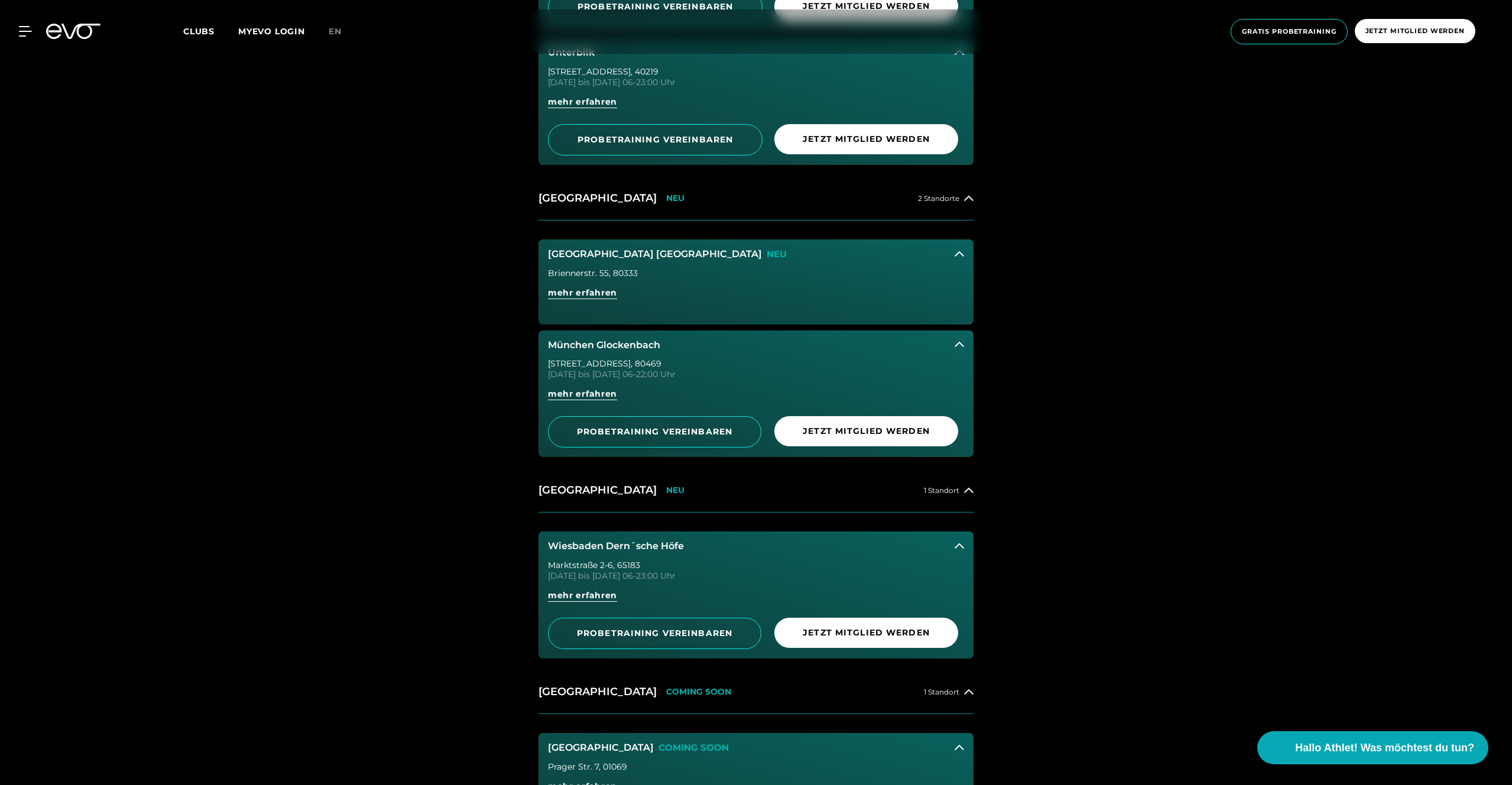
scroll to position [2443, 0]
